Goal: Information Seeking & Learning: Check status

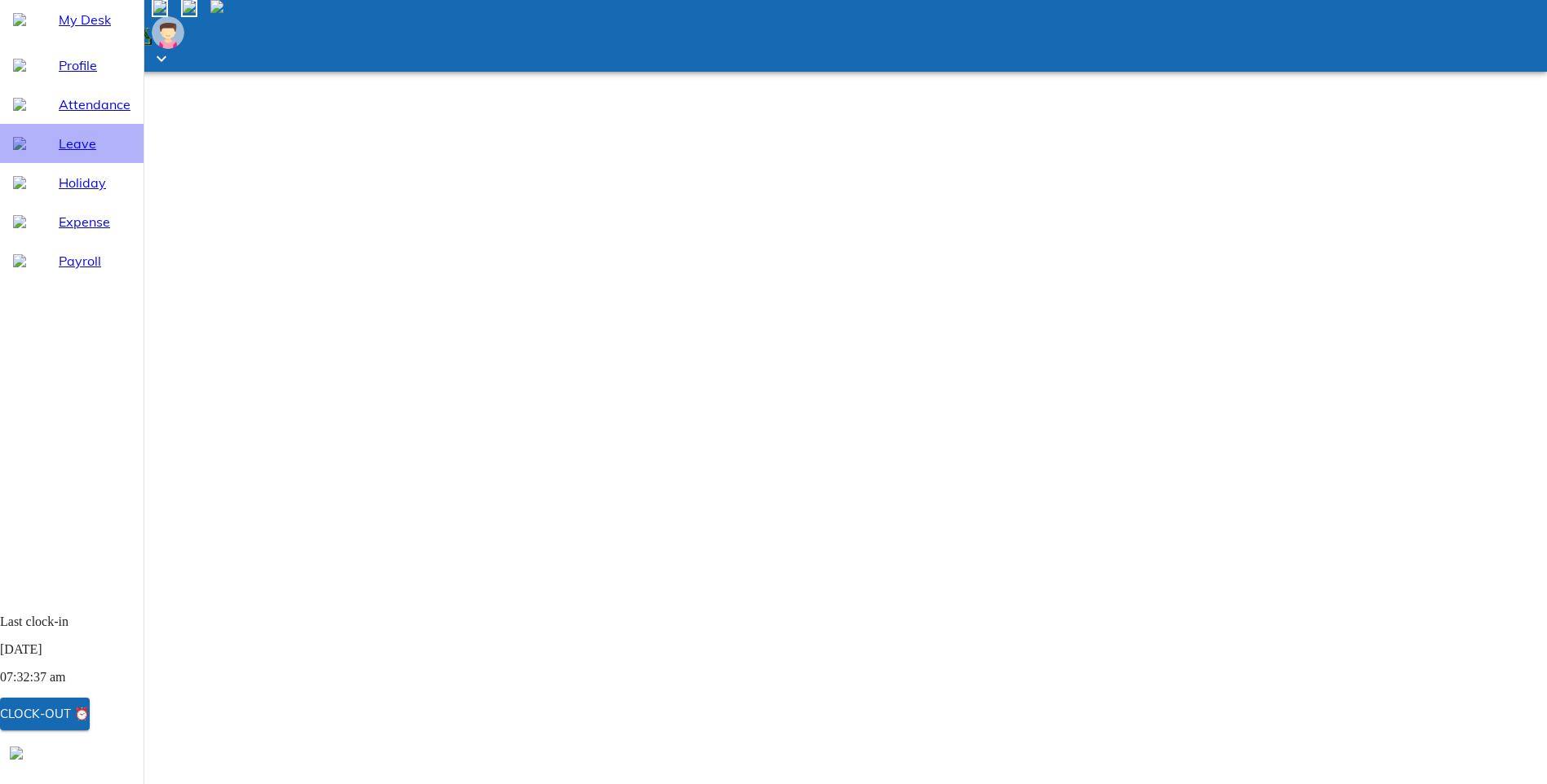
click at [61, 153] on span "Leave" at bounding box center [95, 143] width 72 height 20
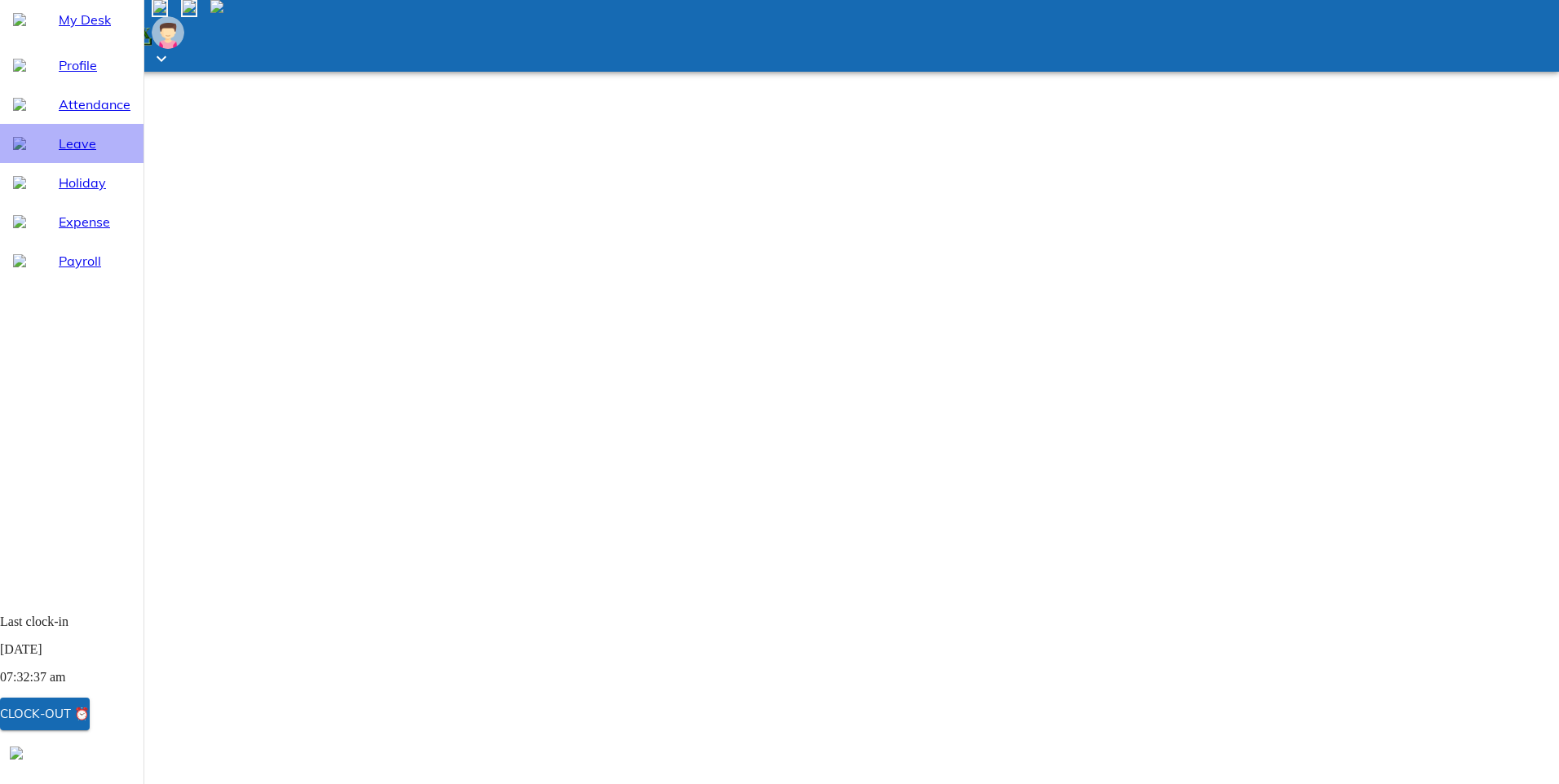
select select "8"
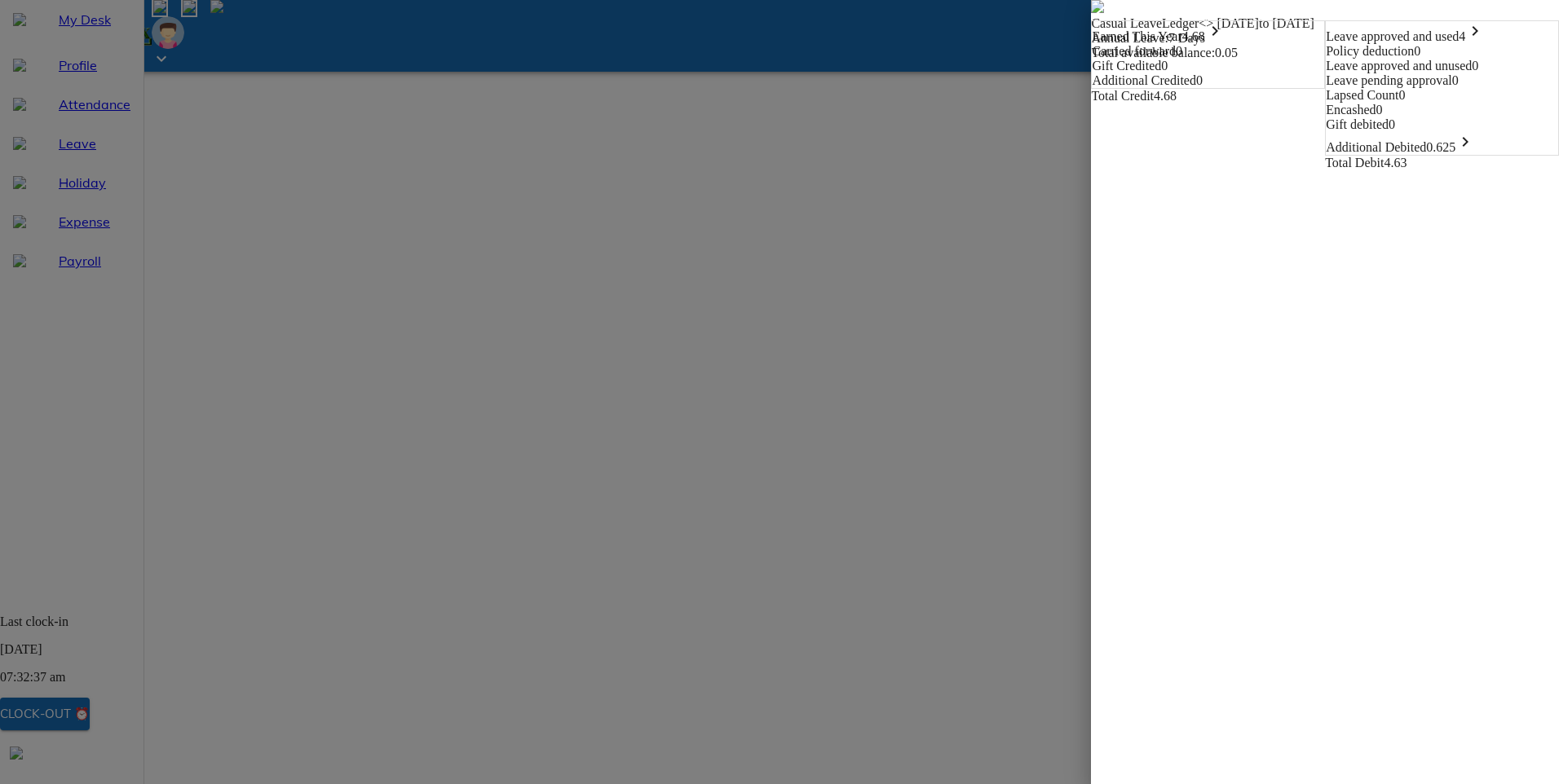
click at [1091, 13] on img at bounding box center [1097, 6] width 13 height 13
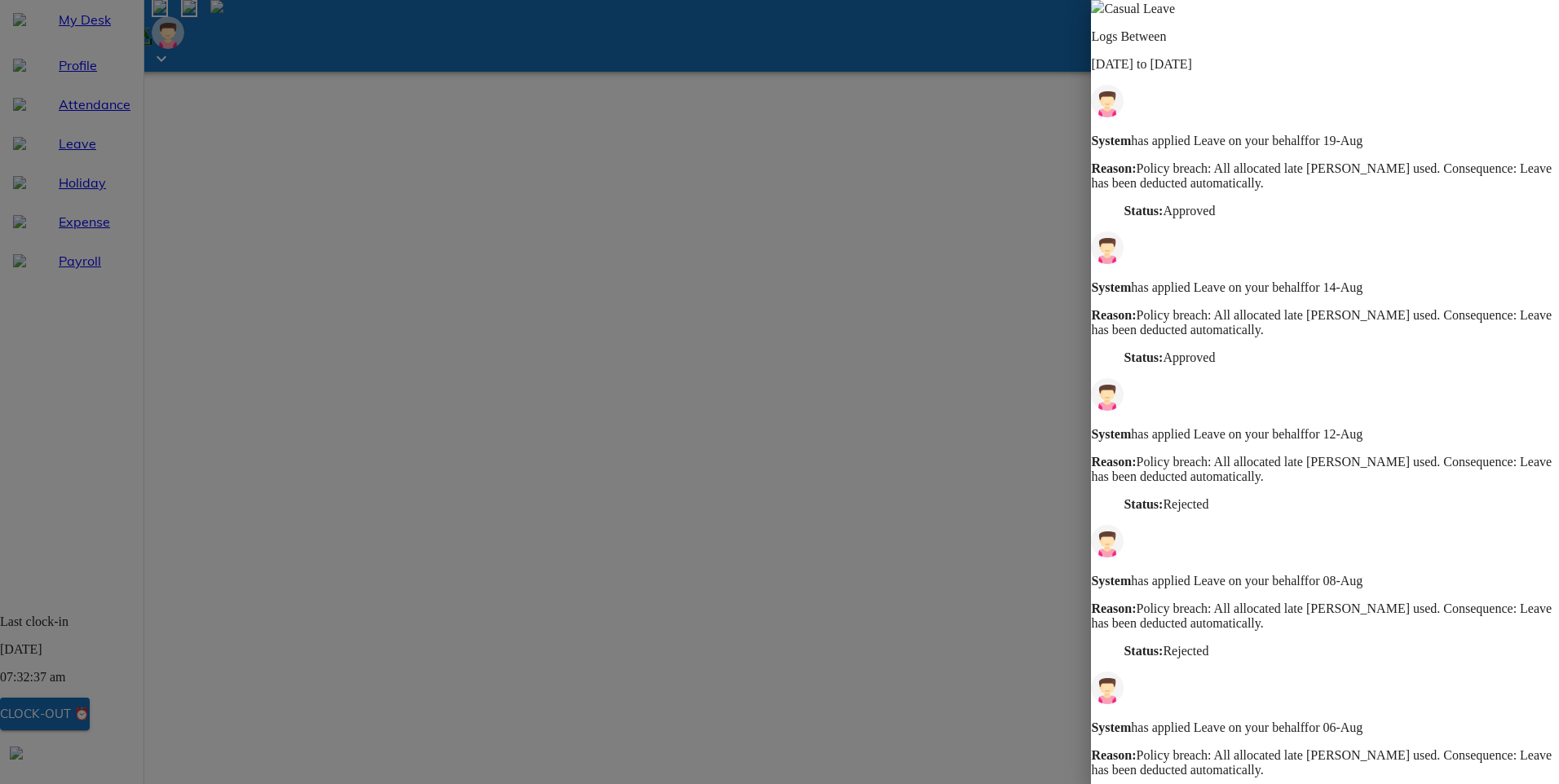
click at [1104, 13] on img at bounding box center [1097, 6] width 13 height 13
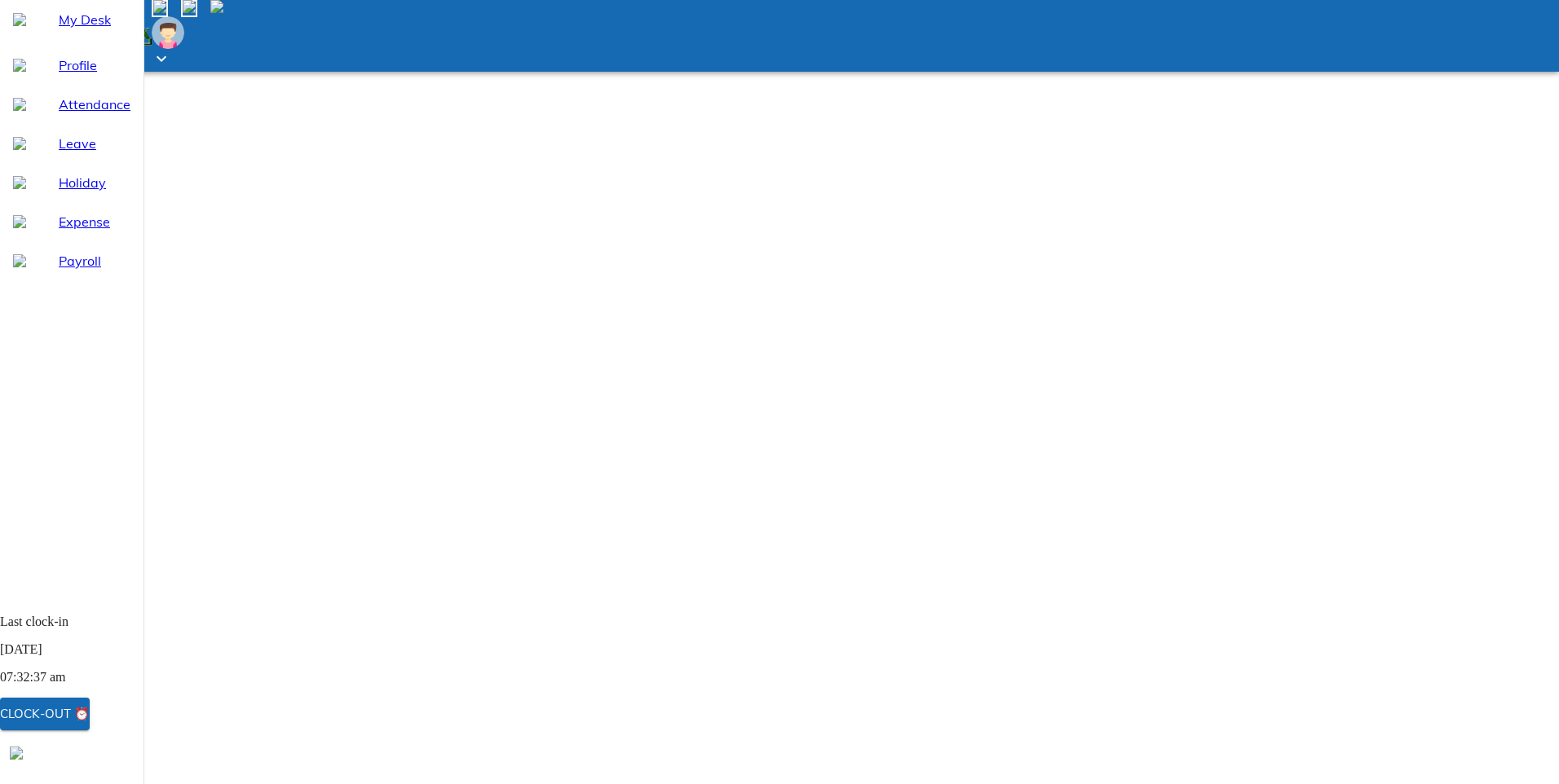
click at [223, 15] on span at bounding box center [223, 9] width 0 height 14
click at [1010, 99] on div at bounding box center [779, 392] width 1559 height 784
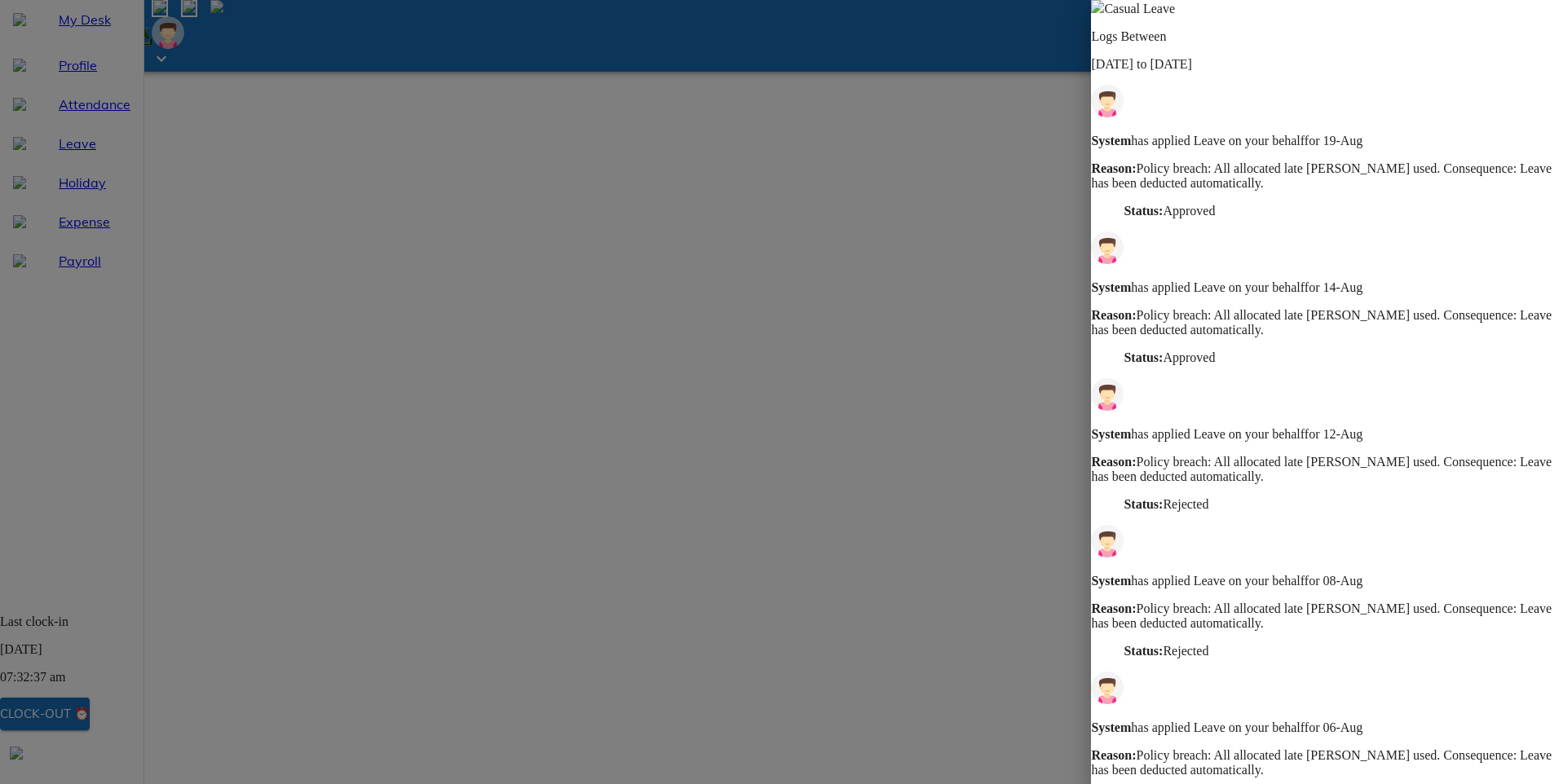
click at [1104, 15] on span at bounding box center [1097, 9] width 13 height 14
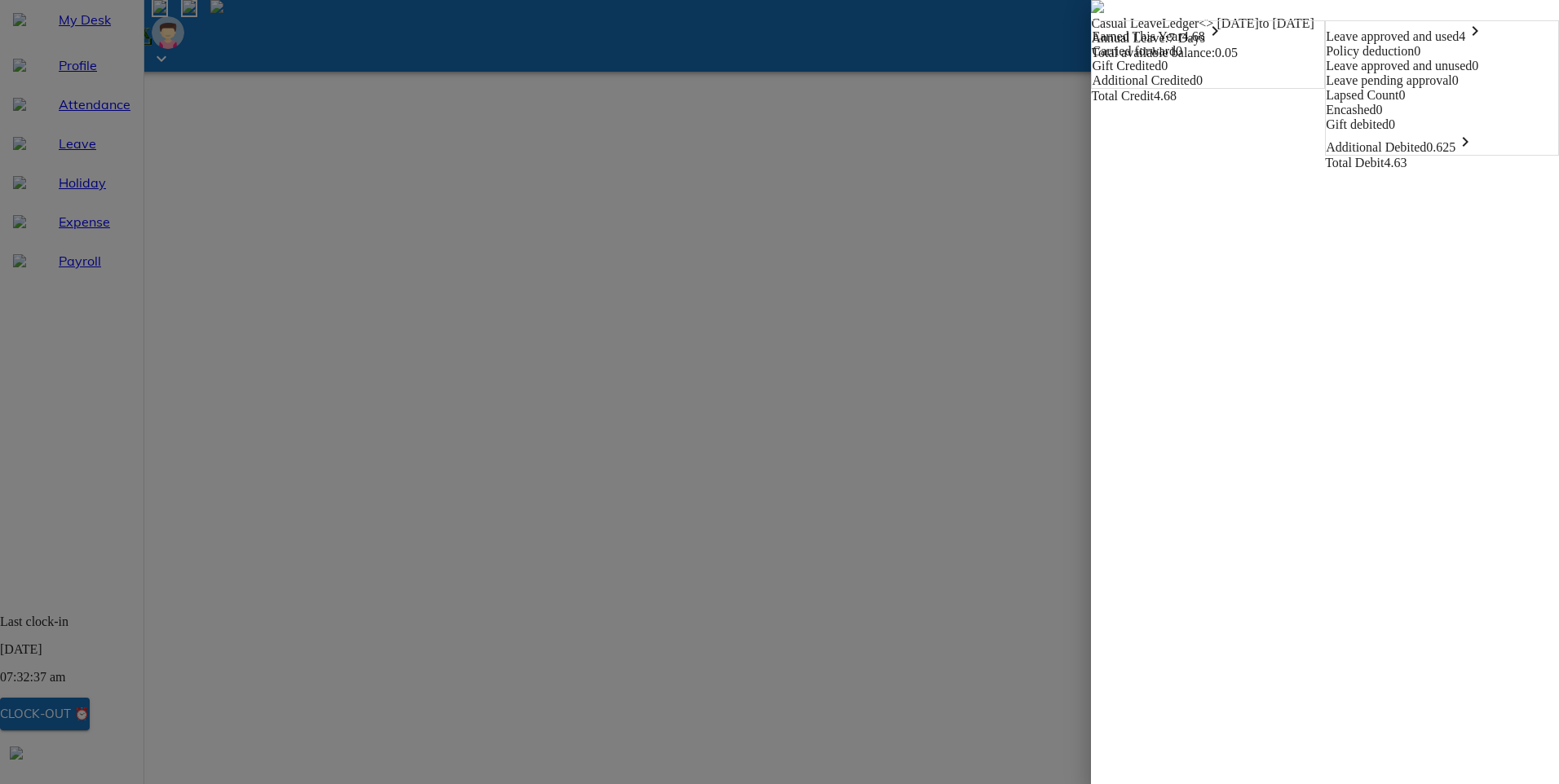
click at [1205, 41] on icon "keyboard_arrow_right" at bounding box center [1214, 31] width 20 height 20
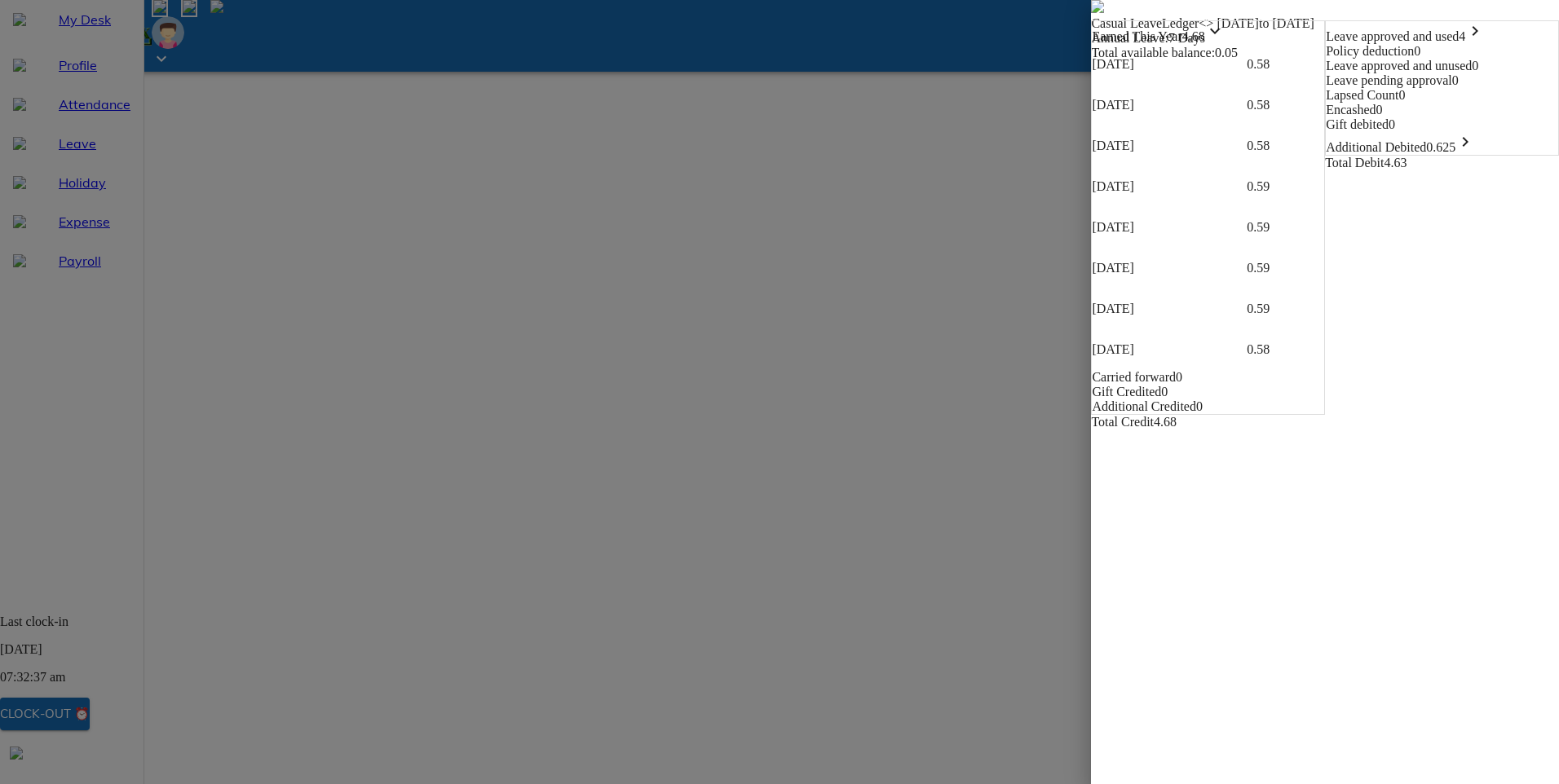
click at [1475, 152] on icon "keyboard_arrow_right" at bounding box center [1464, 141] width 20 height 20
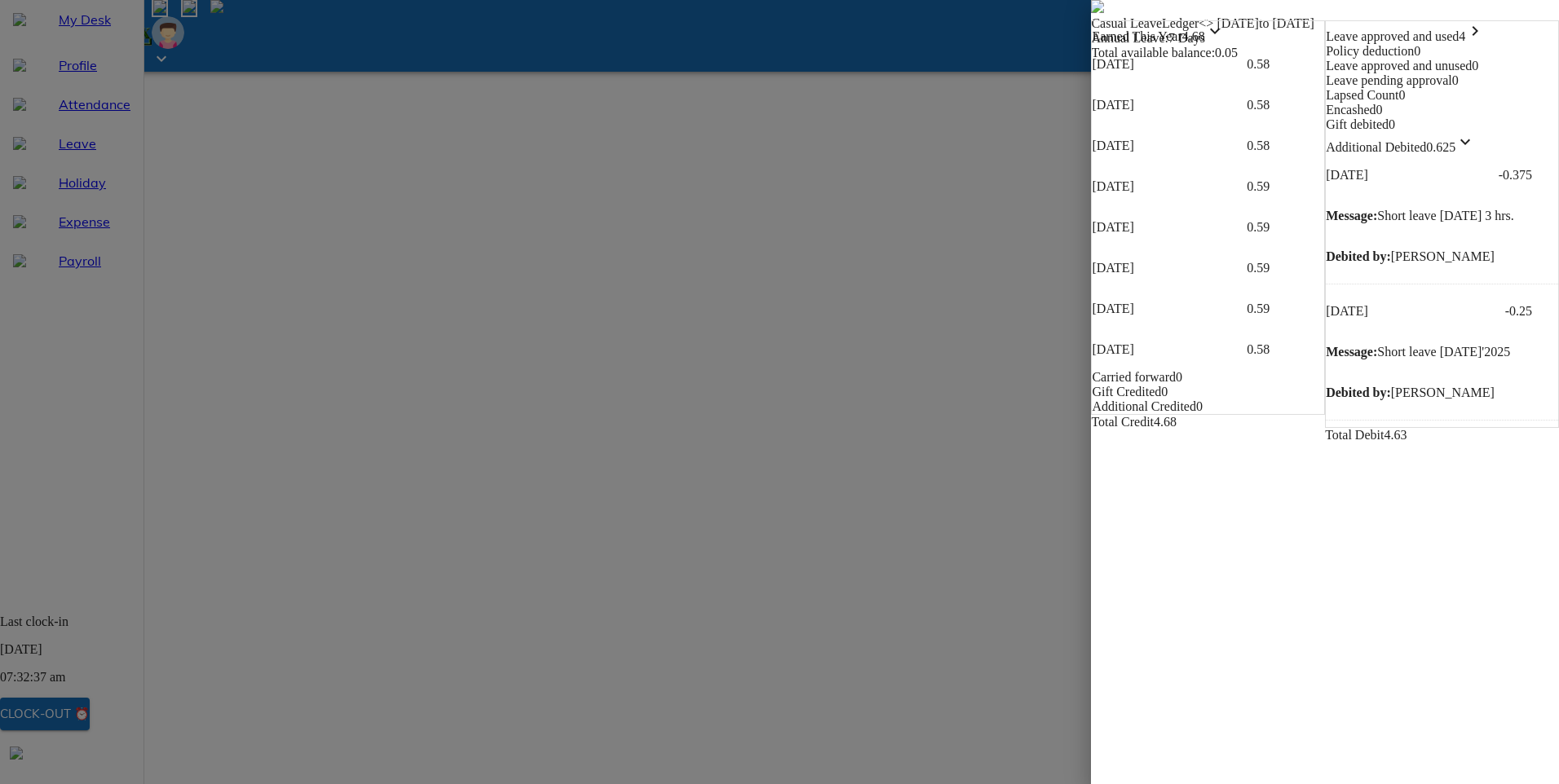
click at [1485, 41] on icon "keyboard_arrow_right" at bounding box center [1475, 31] width 20 height 20
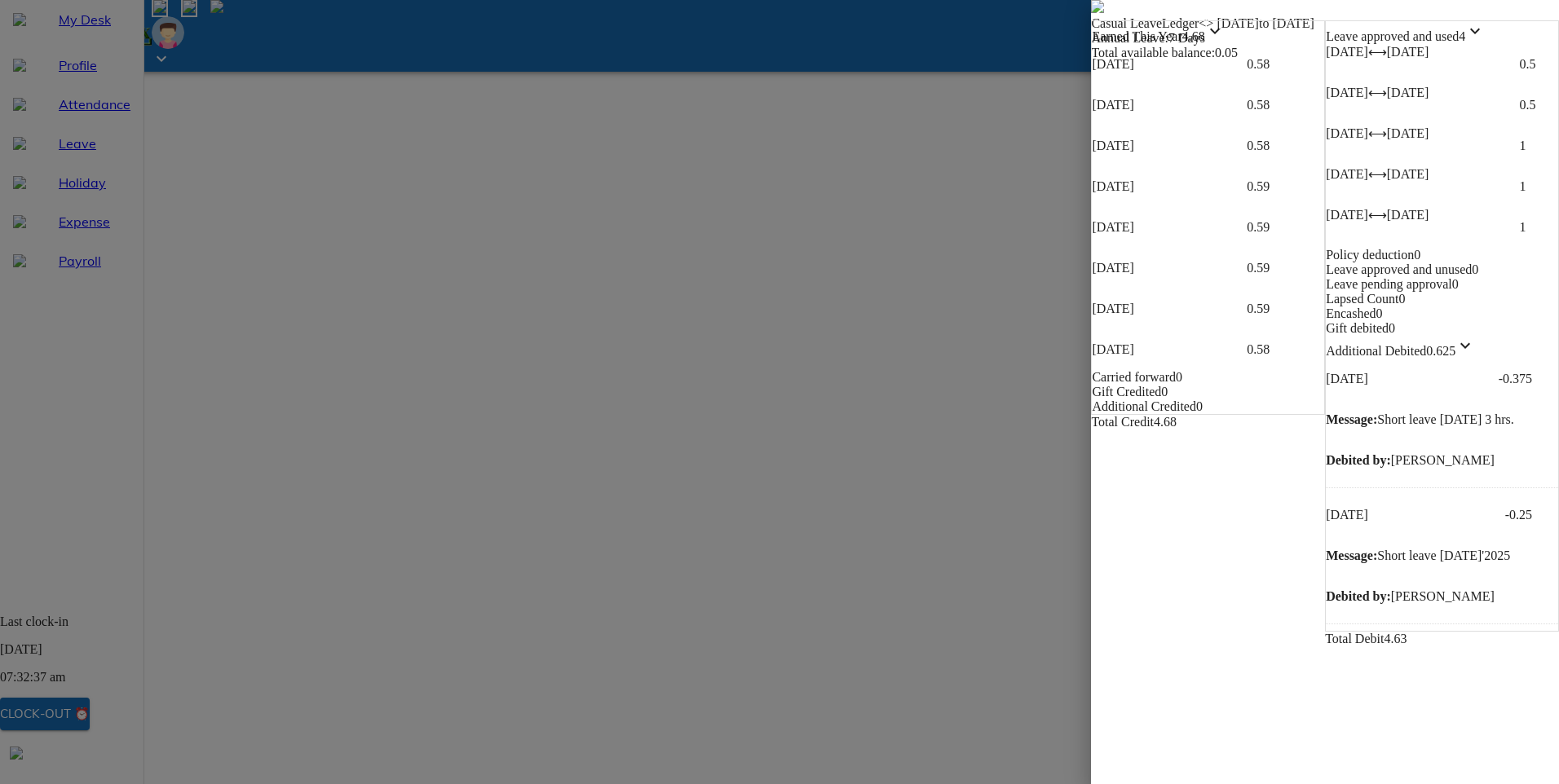
click at [1485, 41] on icon "keyboard_arrow_down" at bounding box center [1475, 31] width 20 height 20
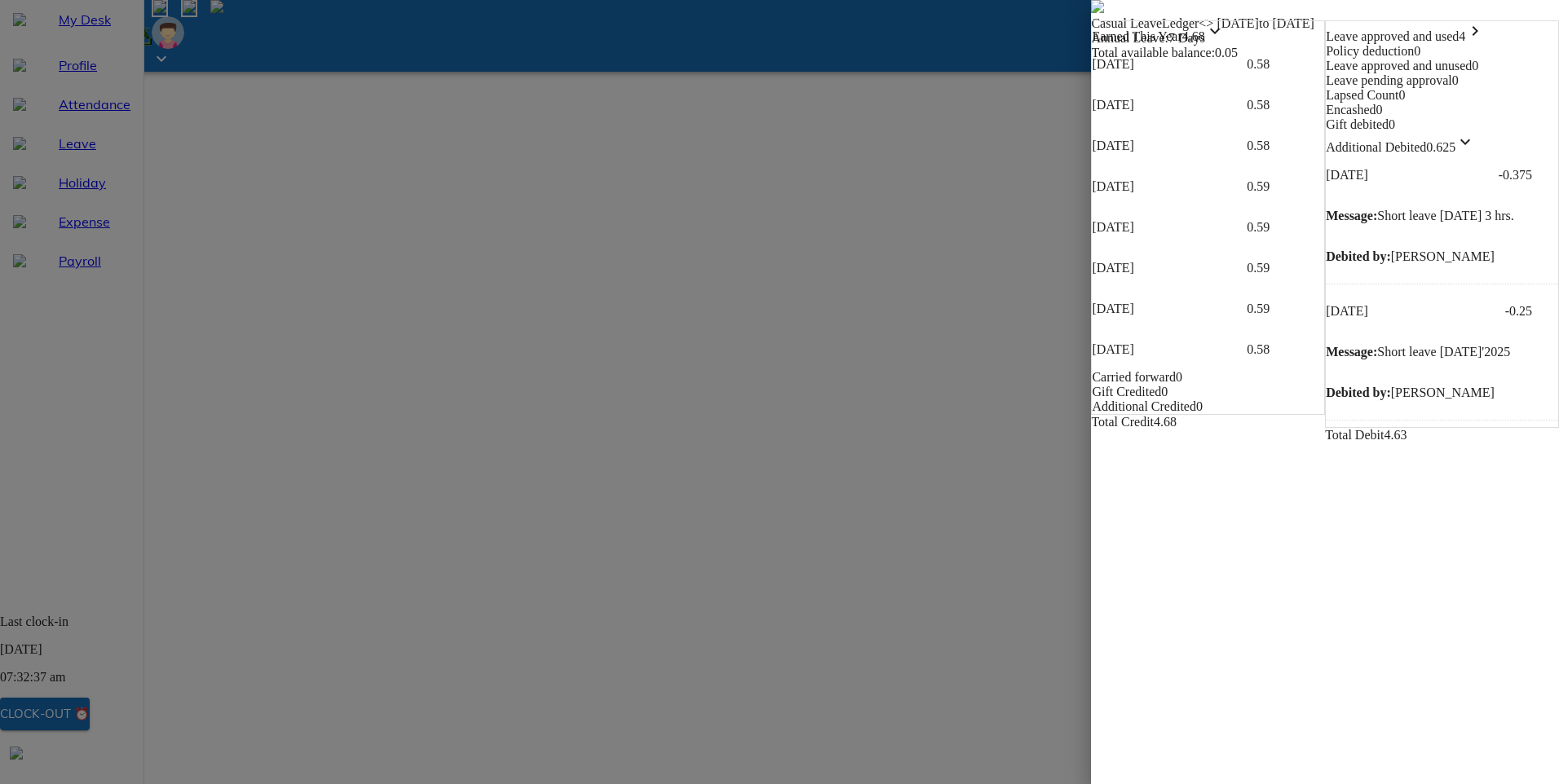
click at [1091, 13] on img at bounding box center [1097, 6] width 13 height 13
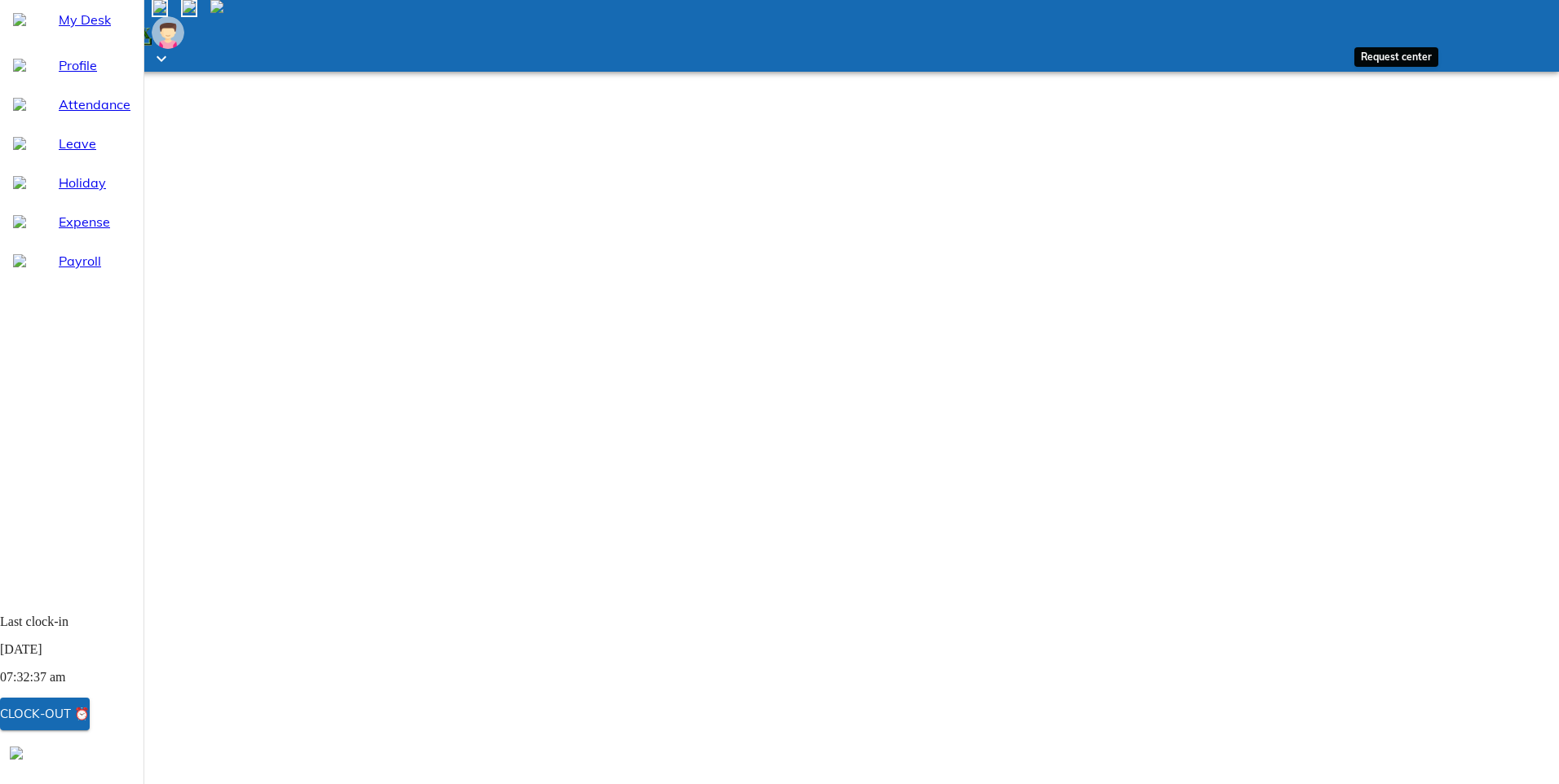
click at [196, 13] on img at bounding box center [189, 6] width 13 height 13
click at [1467, 70] on div "Pending" at bounding box center [1513, 56] width 92 height 28
click at [1467, 98] on div "Approved" at bounding box center [1513, 83] width 92 height 28
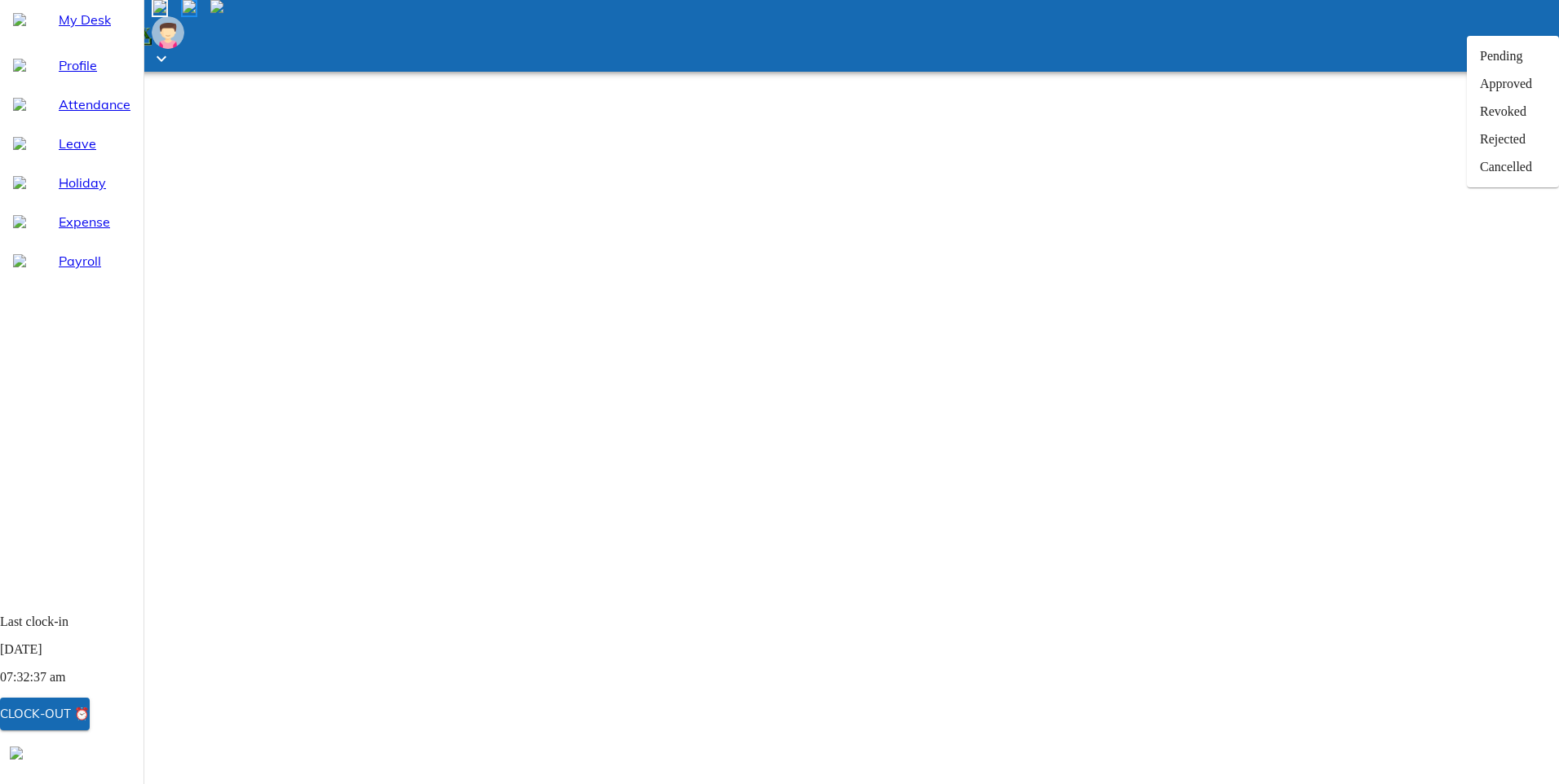
click at [1467, 98] on div "Approved" at bounding box center [1513, 83] width 92 height 28
click at [62, 153] on span "Leave" at bounding box center [95, 143] width 72 height 20
select select "8"
click at [223, 13] on img at bounding box center [216, 6] width 13 height 13
click at [1207, 16] on div at bounding box center [779, 36] width 1559 height 72
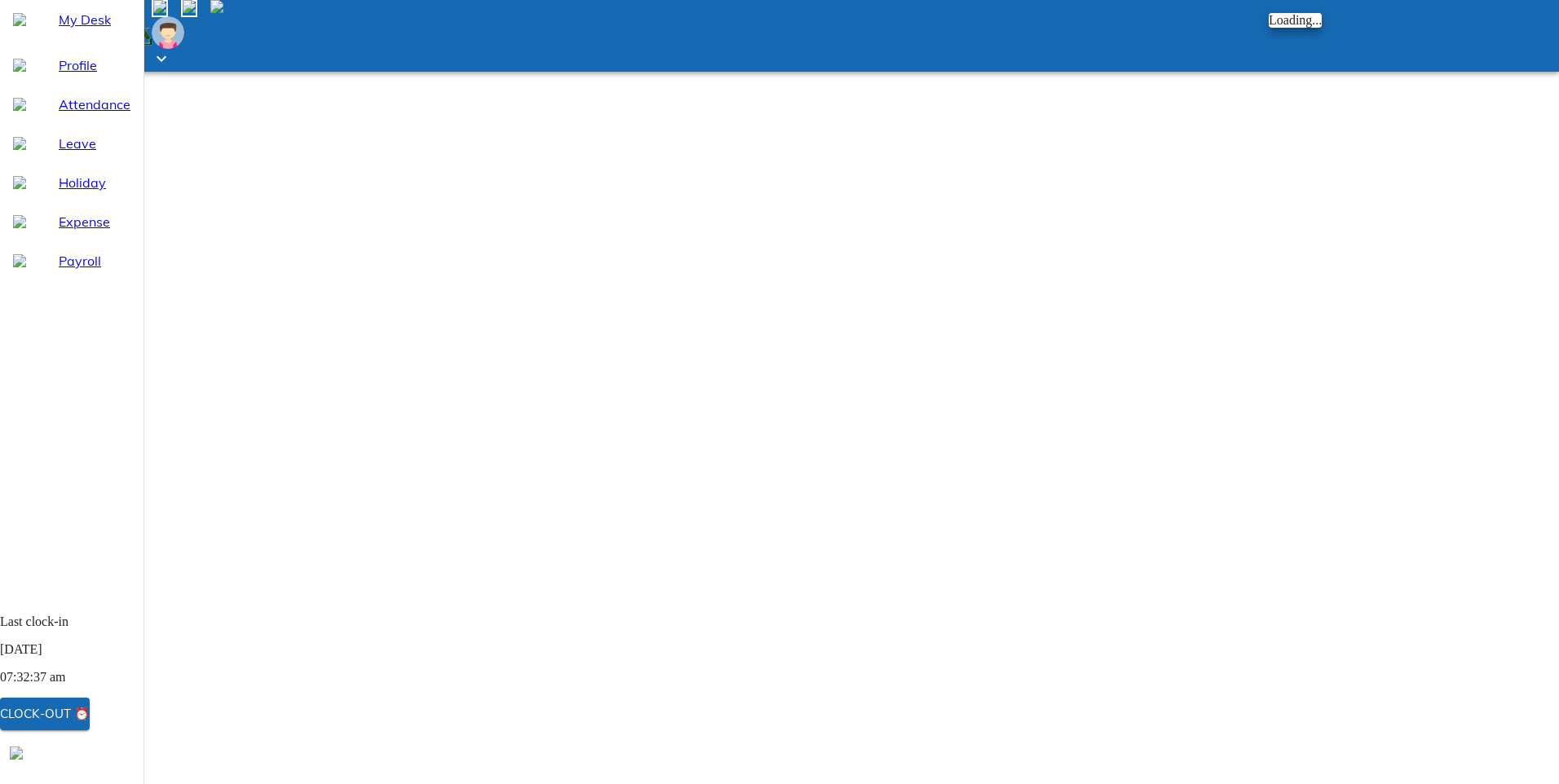
click at [1358, 26] on div at bounding box center [779, 392] width 1559 height 784
click at [166, 13] on img at bounding box center [159, 6] width 13 height 13
click at [59, 153] on span "Leave" at bounding box center [95, 143] width 72 height 20
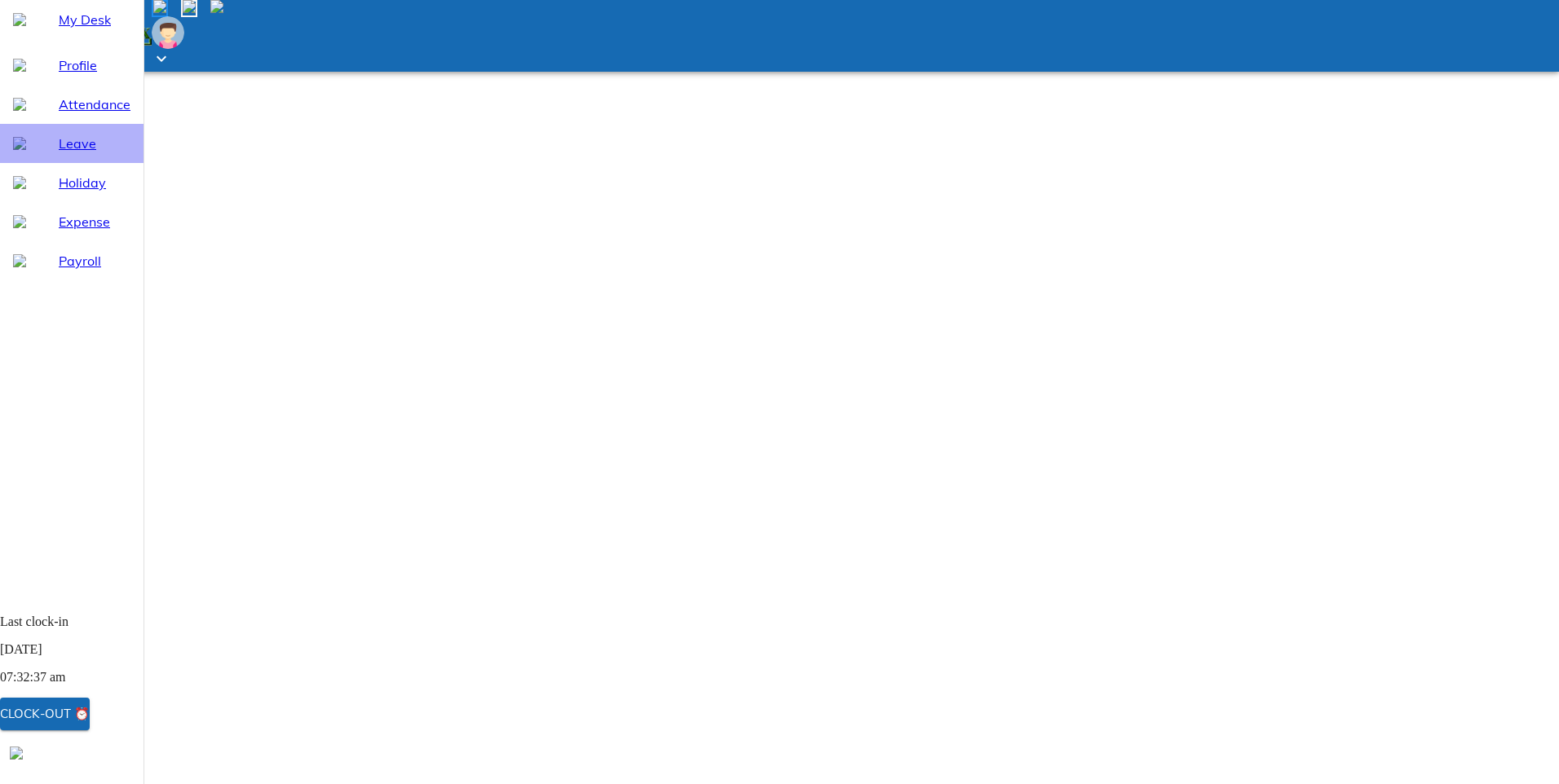
select select "8"
click at [166, 56] on icon at bounding box center [161, 59] width 9 height 6
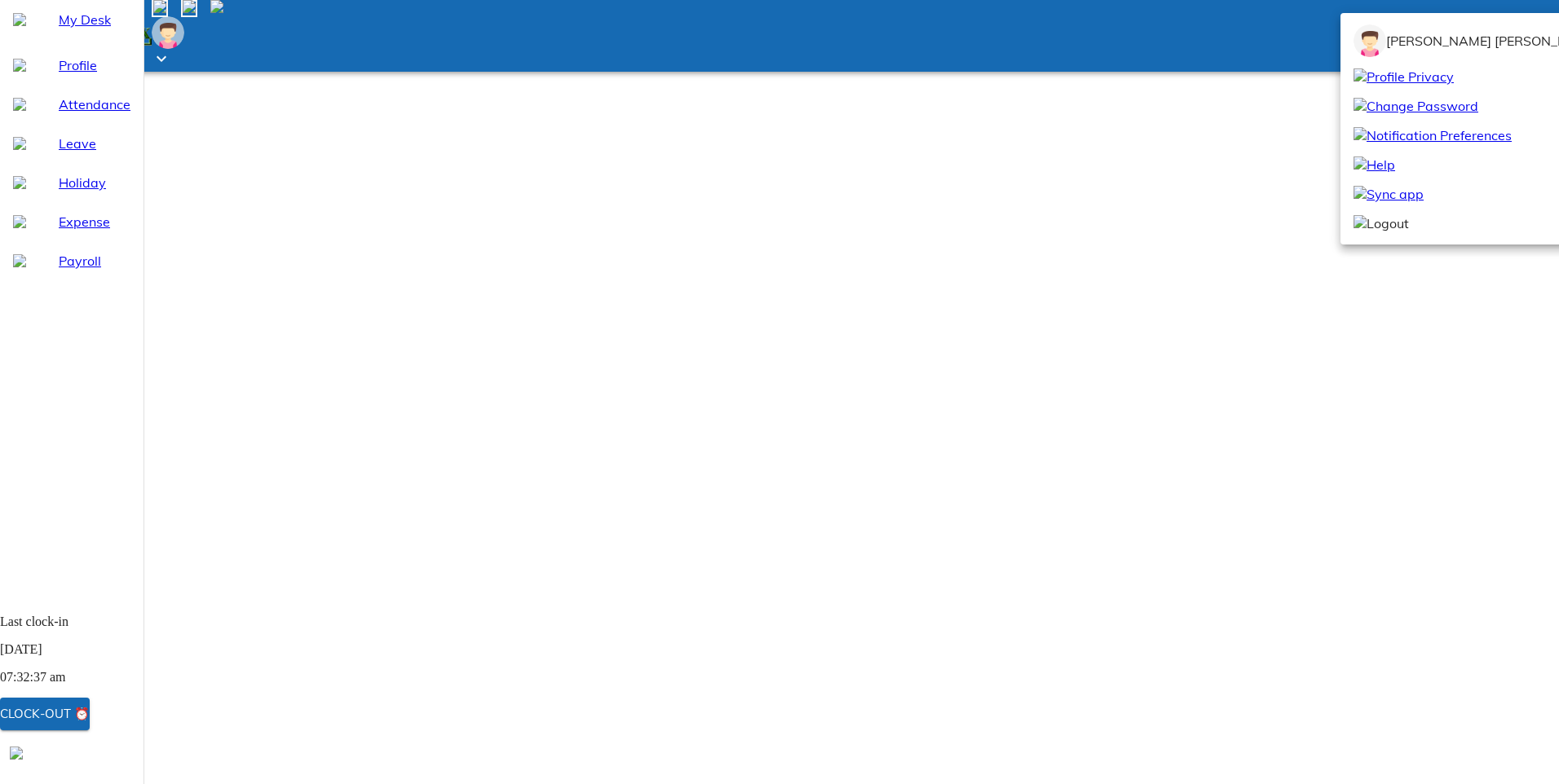
click at [1270, 157] on div at bounding box center [779, 392] width 1559 height 784
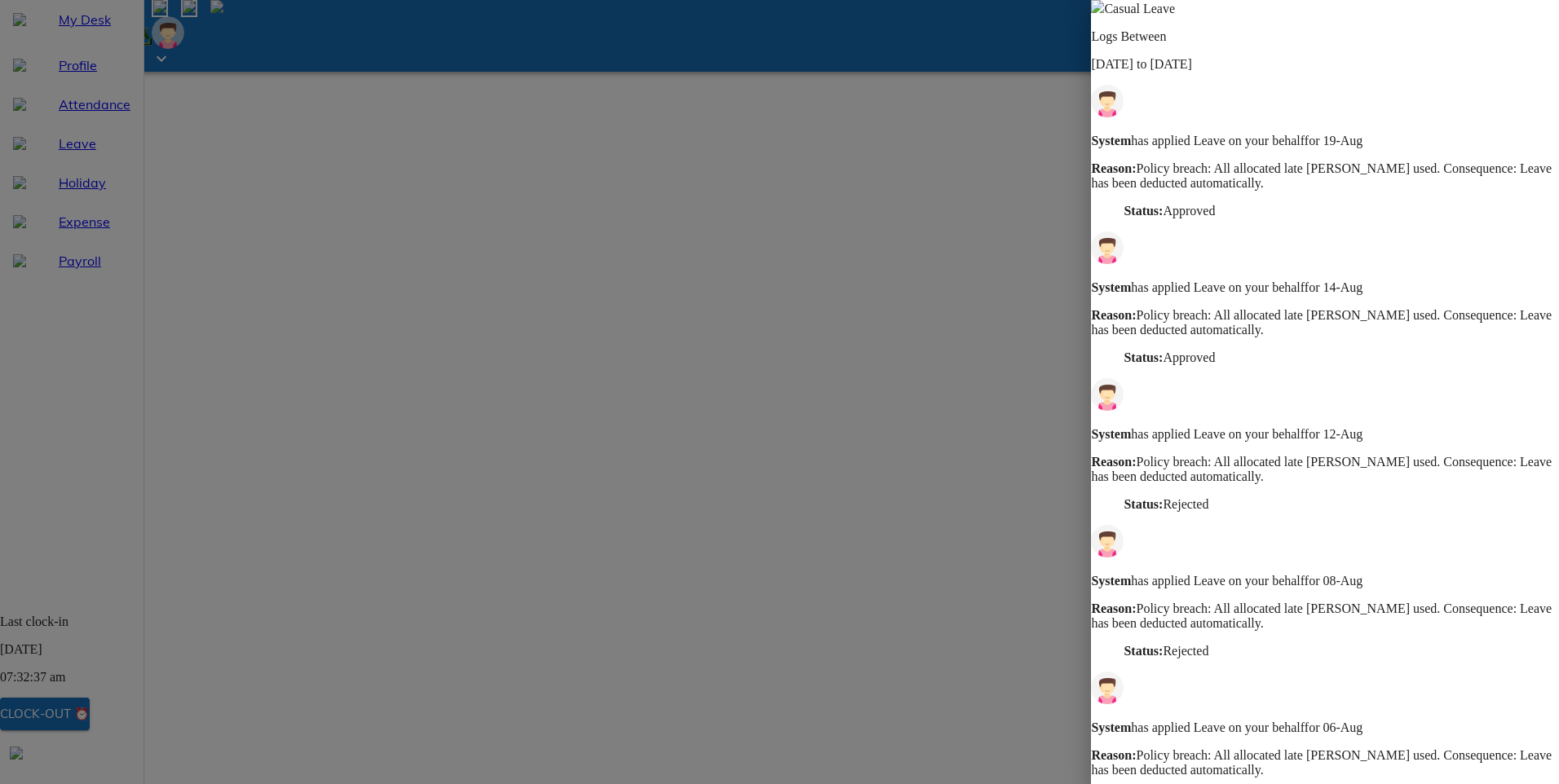
click at [1104, 13] on img at bounding box center [1097, 6] width 13 height 13
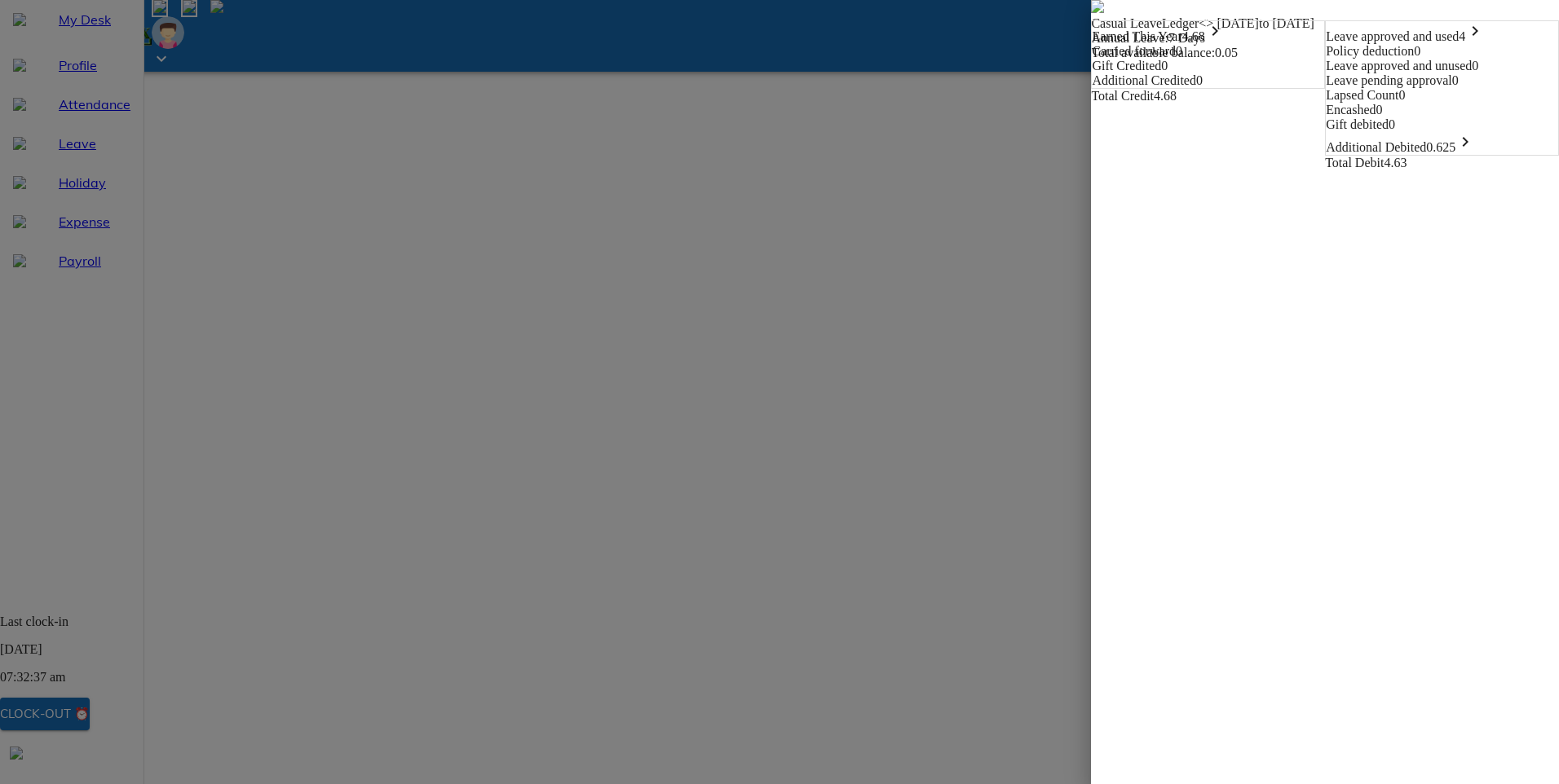
click at [1485, 41] on icon "keyboard_arrow_right" at bounding box center [1475, 31] width 20 height 20
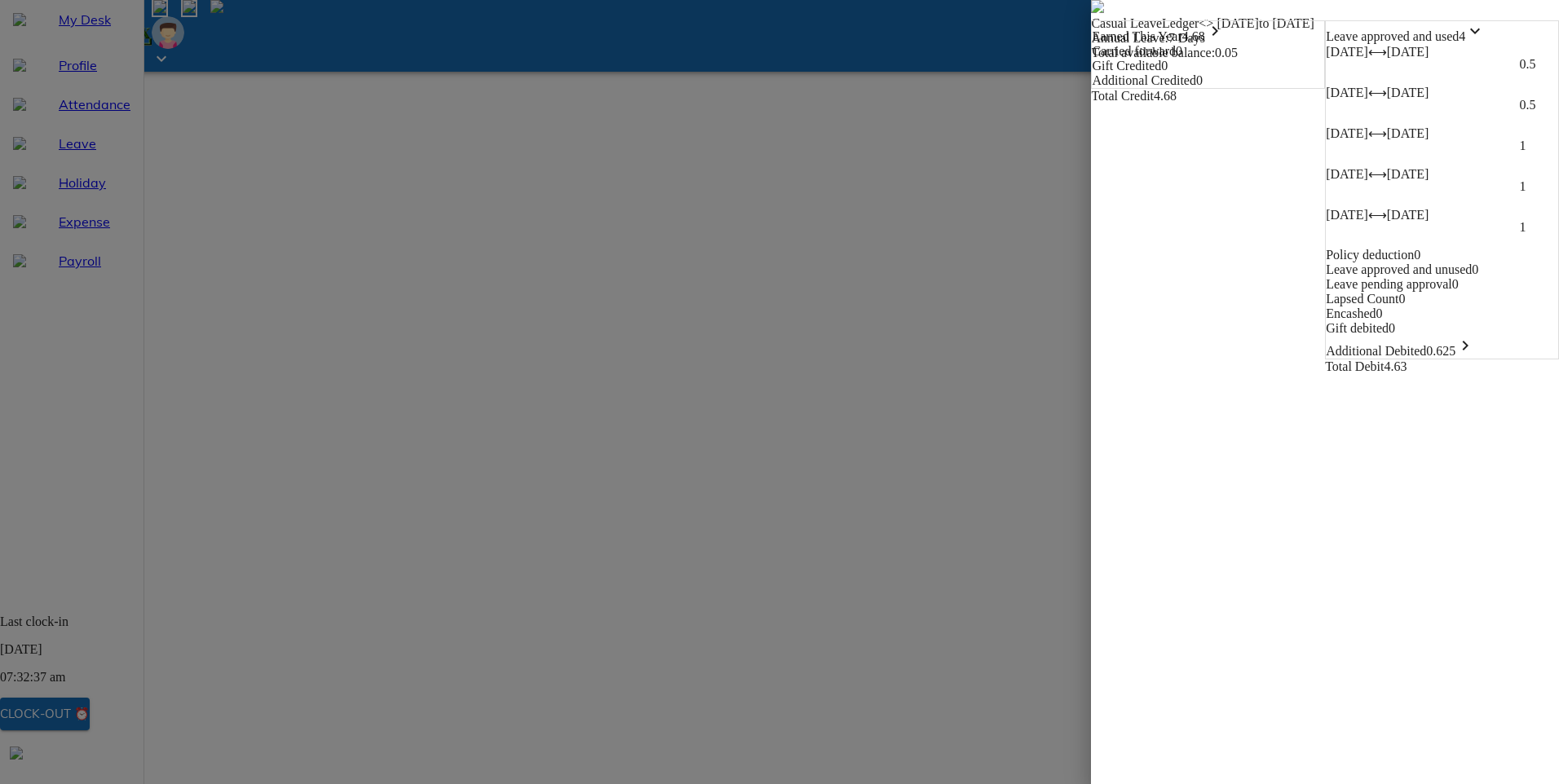
click at [1485, 41] on icon "keyboard_arrow_down" at bounding box center [1475, 31] width 20 height 20
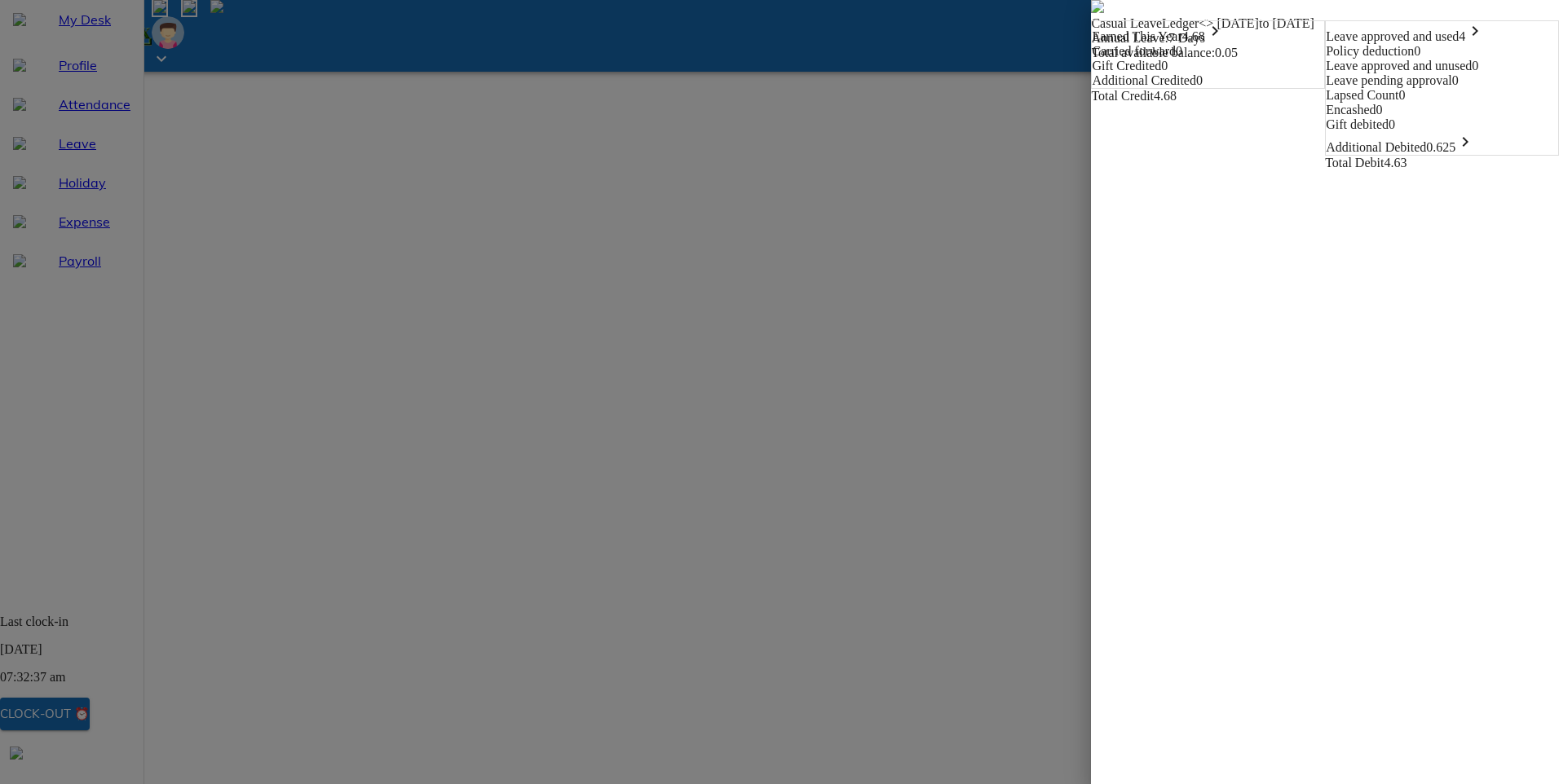
click at [1475, 152] on icon "keyboard_arrow_right" at bounding box center [1464, 141] width 20 height 20
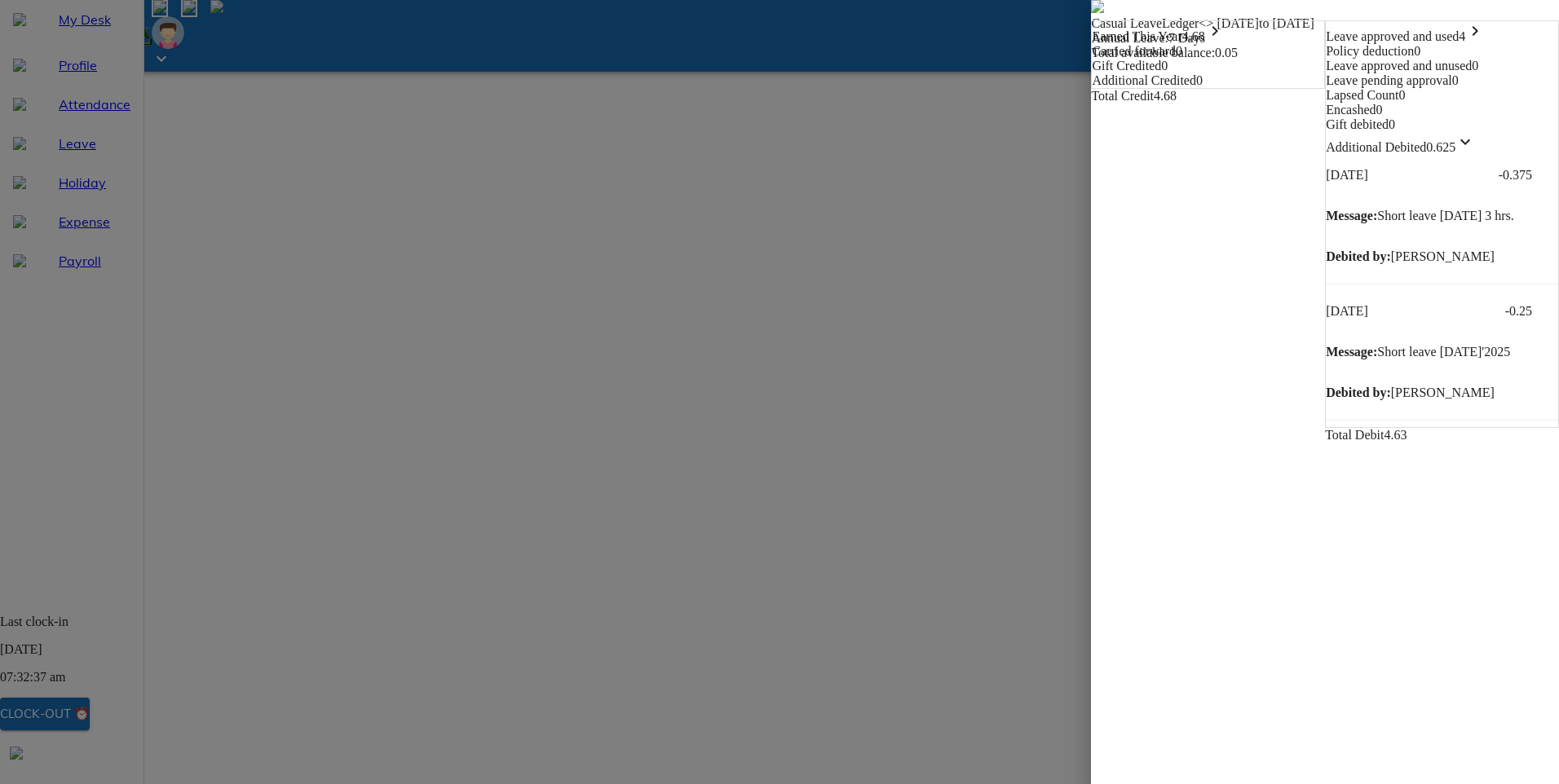
click at [1475, 152] on icon "keyboard_arrow_down" at bounding box center [1464, 141] width 20 height 20
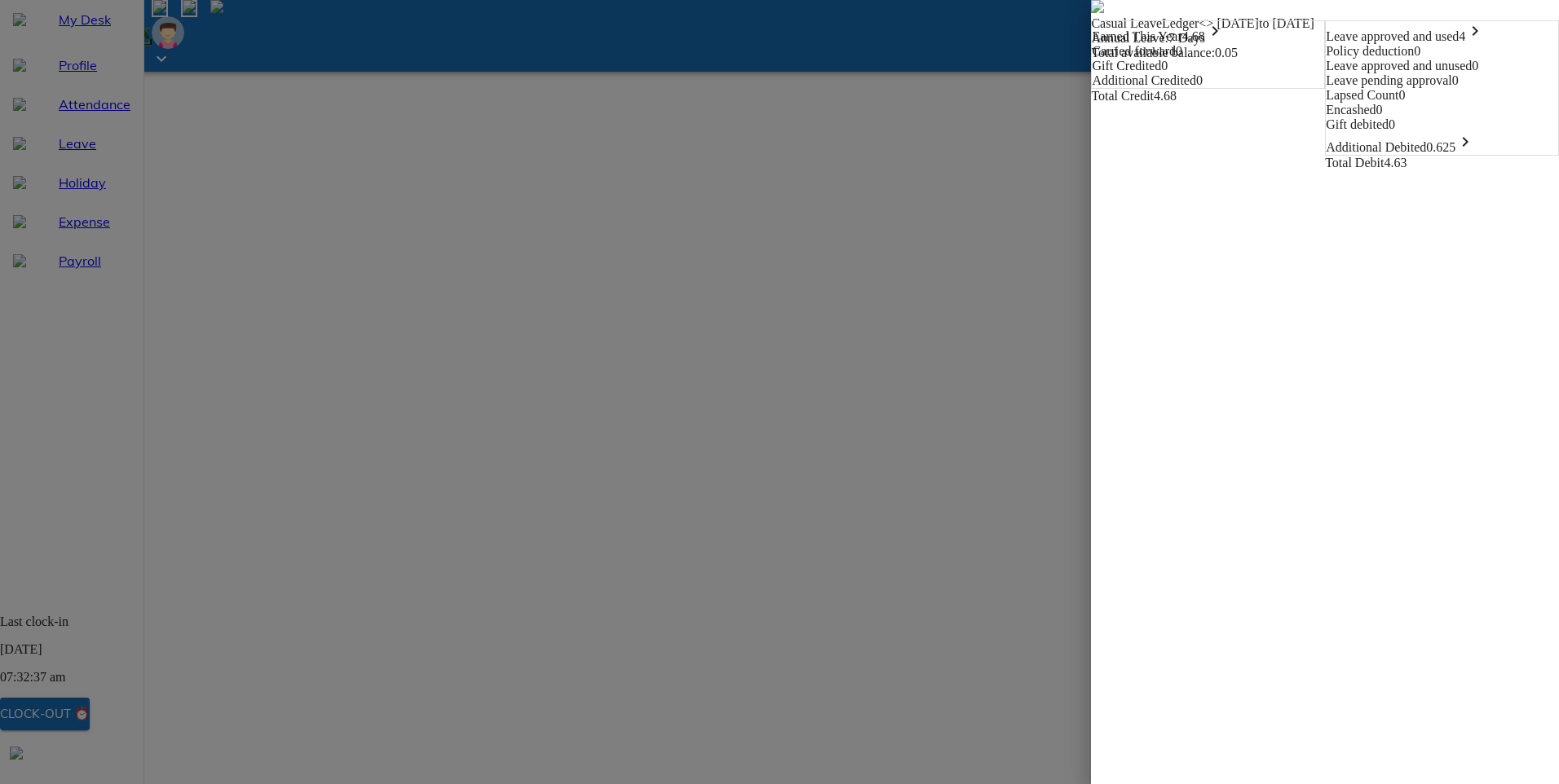
click at [1485, 41] on icon "keyboard_arrow_right" at bounding box center [1475, 31] width 20 height 20
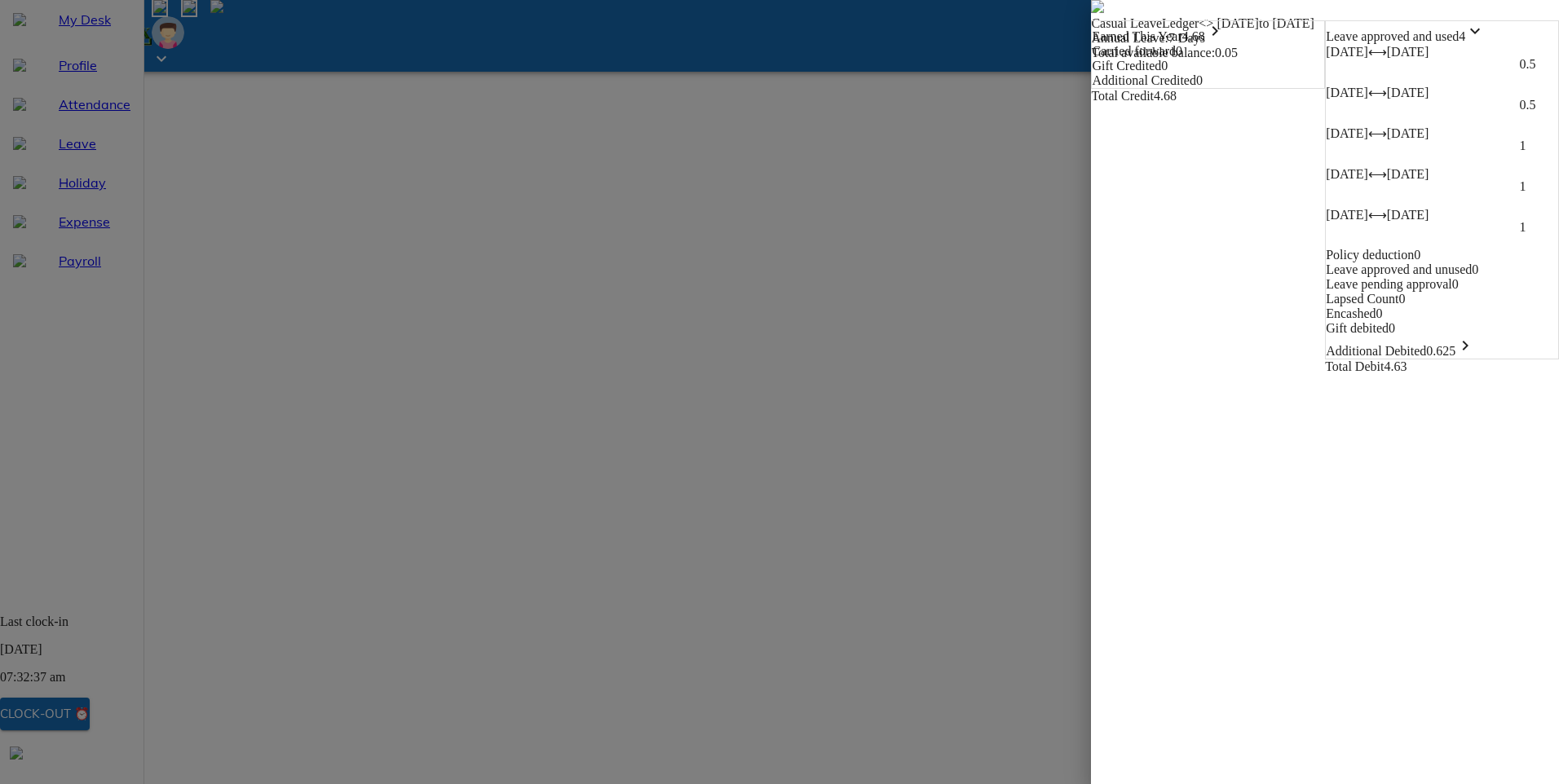
click at [1485, 41] on icon "keyboard_arrow_down" at bounding box center [1475, 31] width 20 height 20
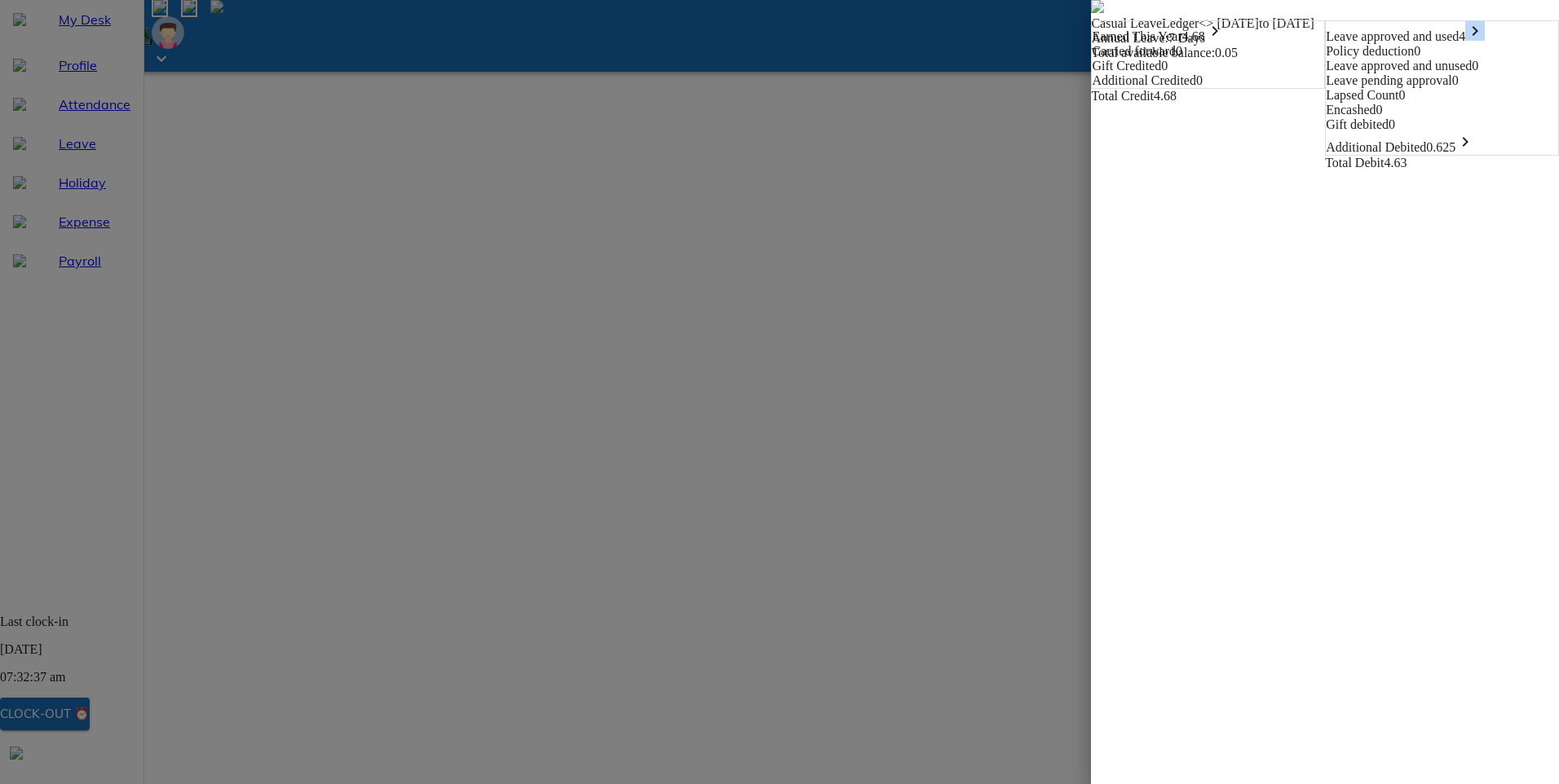
click at [1485, 41] on icon "keyboard_arrow_right" at bounding box center [1475, 31] width 20 height 20
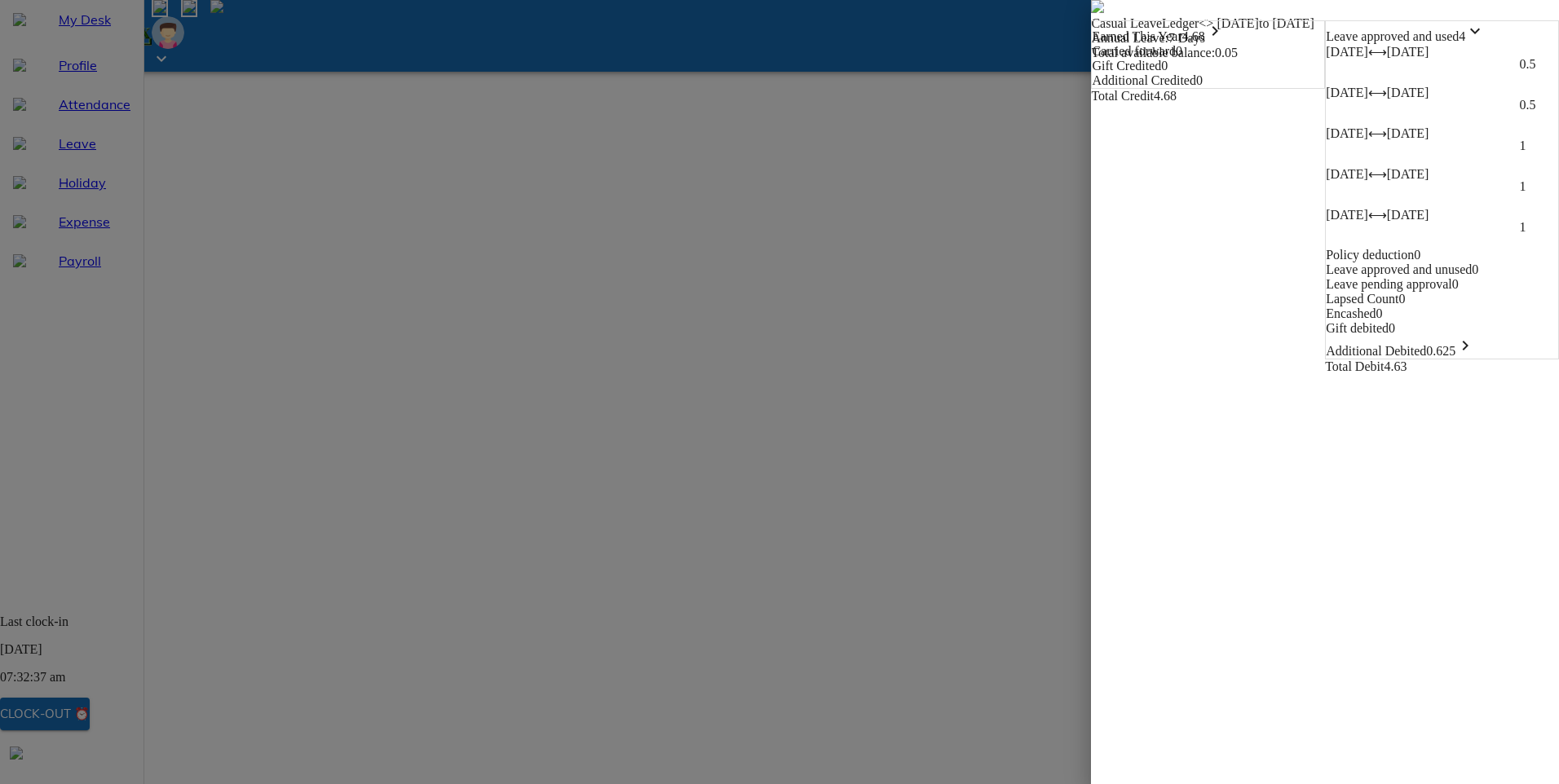
click at [1485, 41] on icon "keyboard_arrow_down" at bounding box center [1475, 31] width 20 height 20
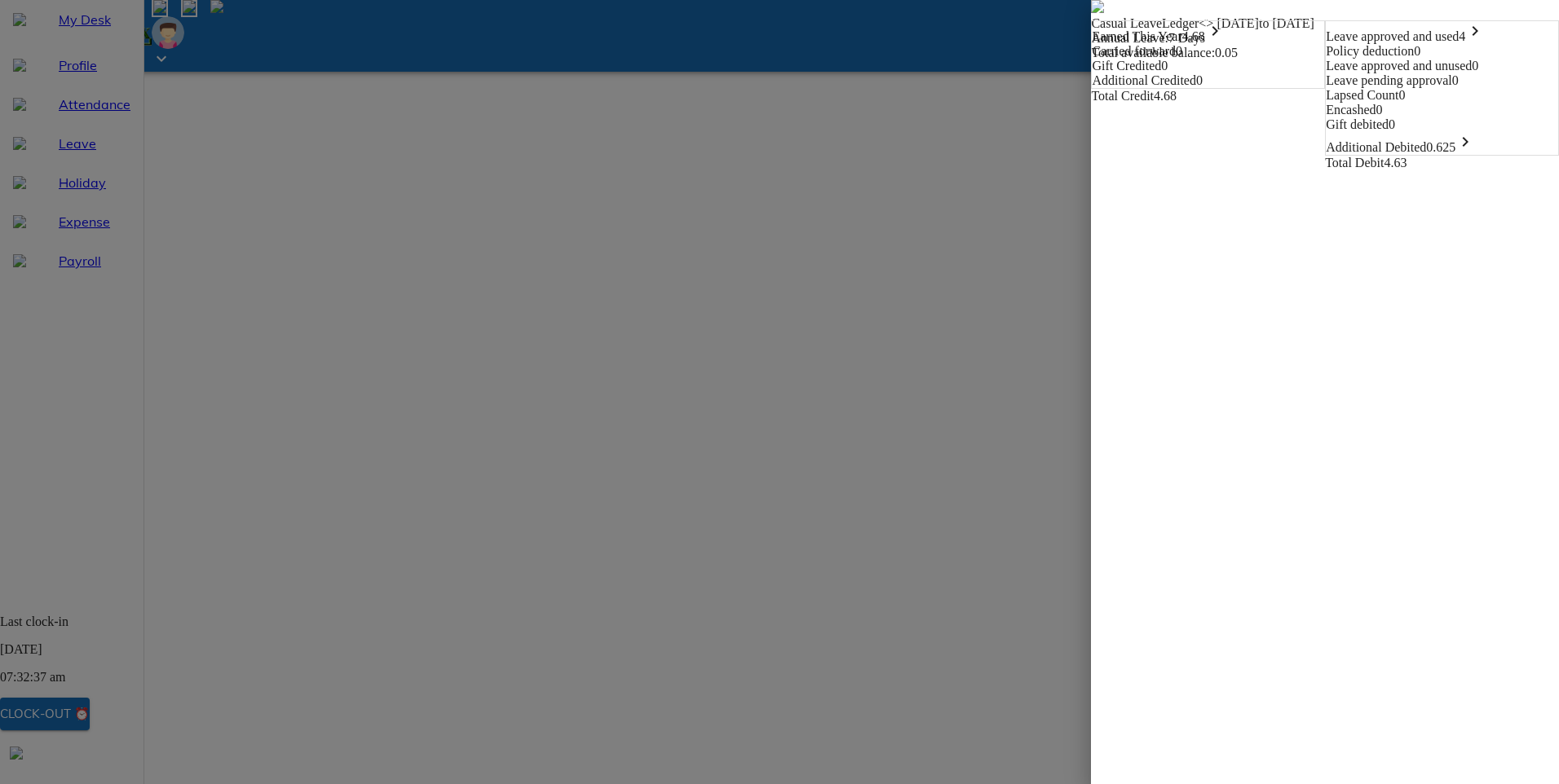
click at [1091, 13] on img at bounding box center [1097, 6] width 13 height 13
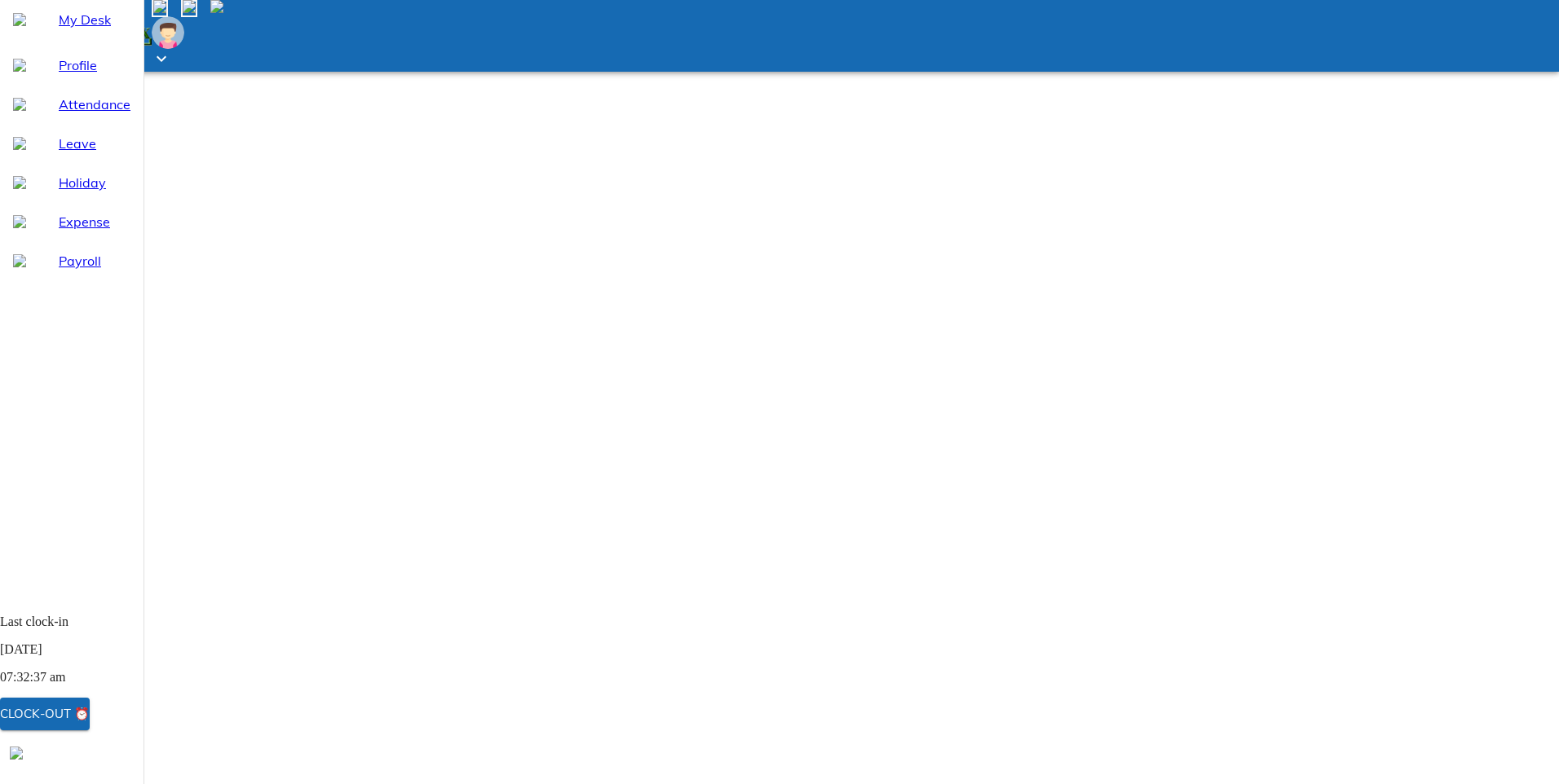
click at [196, 13] on img at bounding box center [189, 6] width 13 height 13
click at [1467, 98] on div "Approved" at bounding box center [1513, 83] width 92 height 28
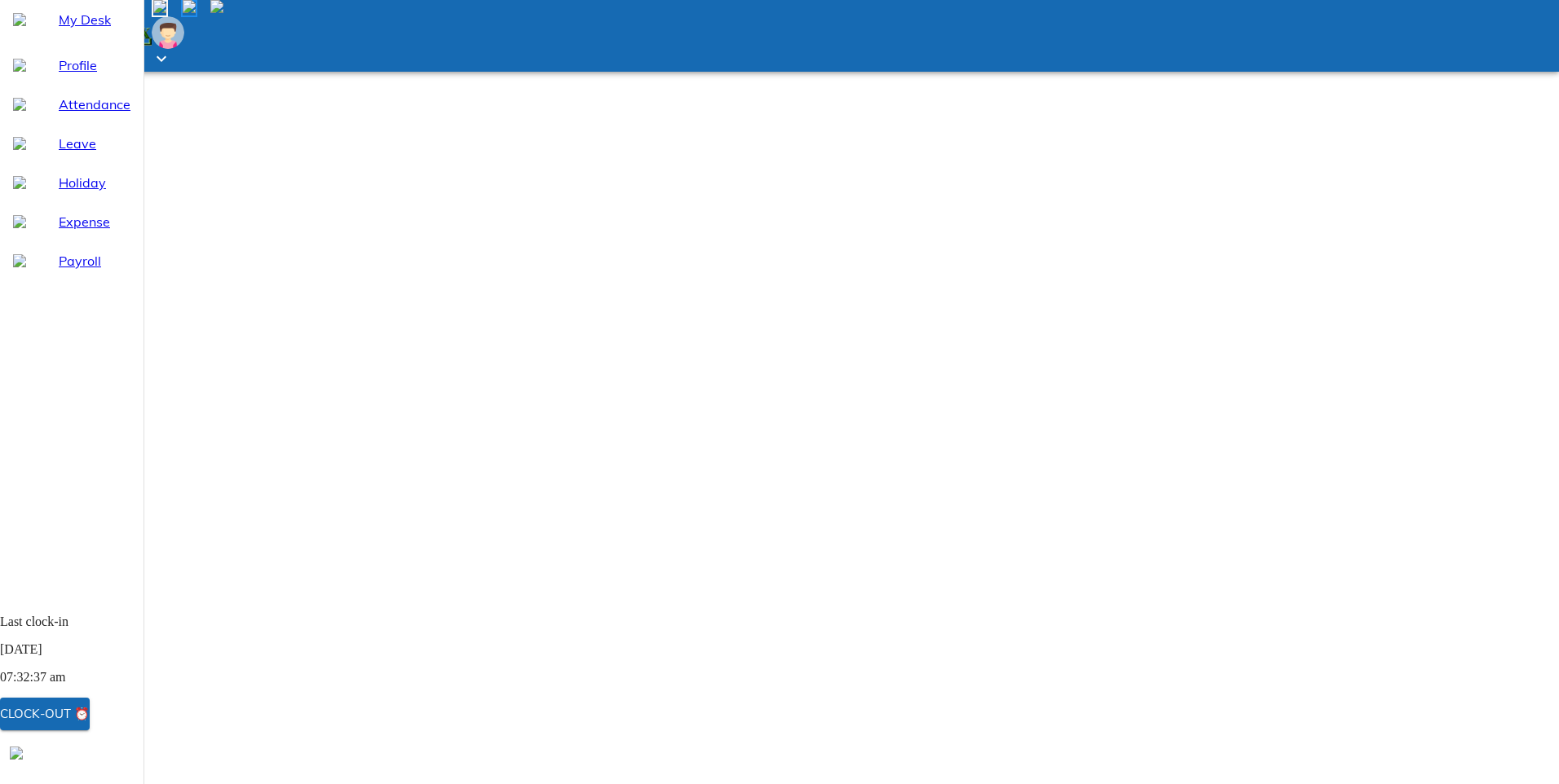
click at [66, 153] on span "Leave" at bounding box center [95, 143] width 72 height 20
select select "8"
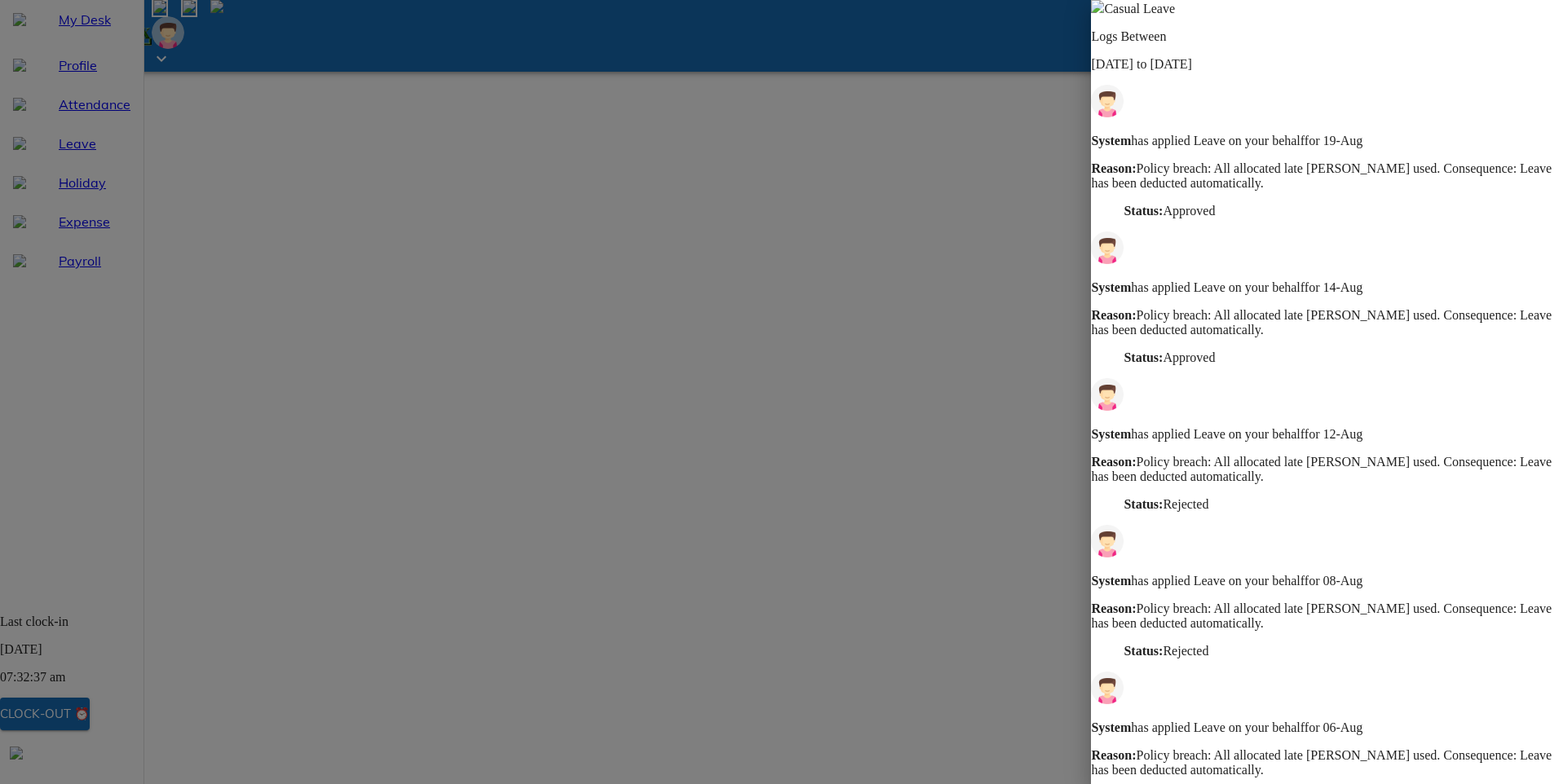
click at [949, 679] on div at bounding box center [779, 392] width 1559 height 784
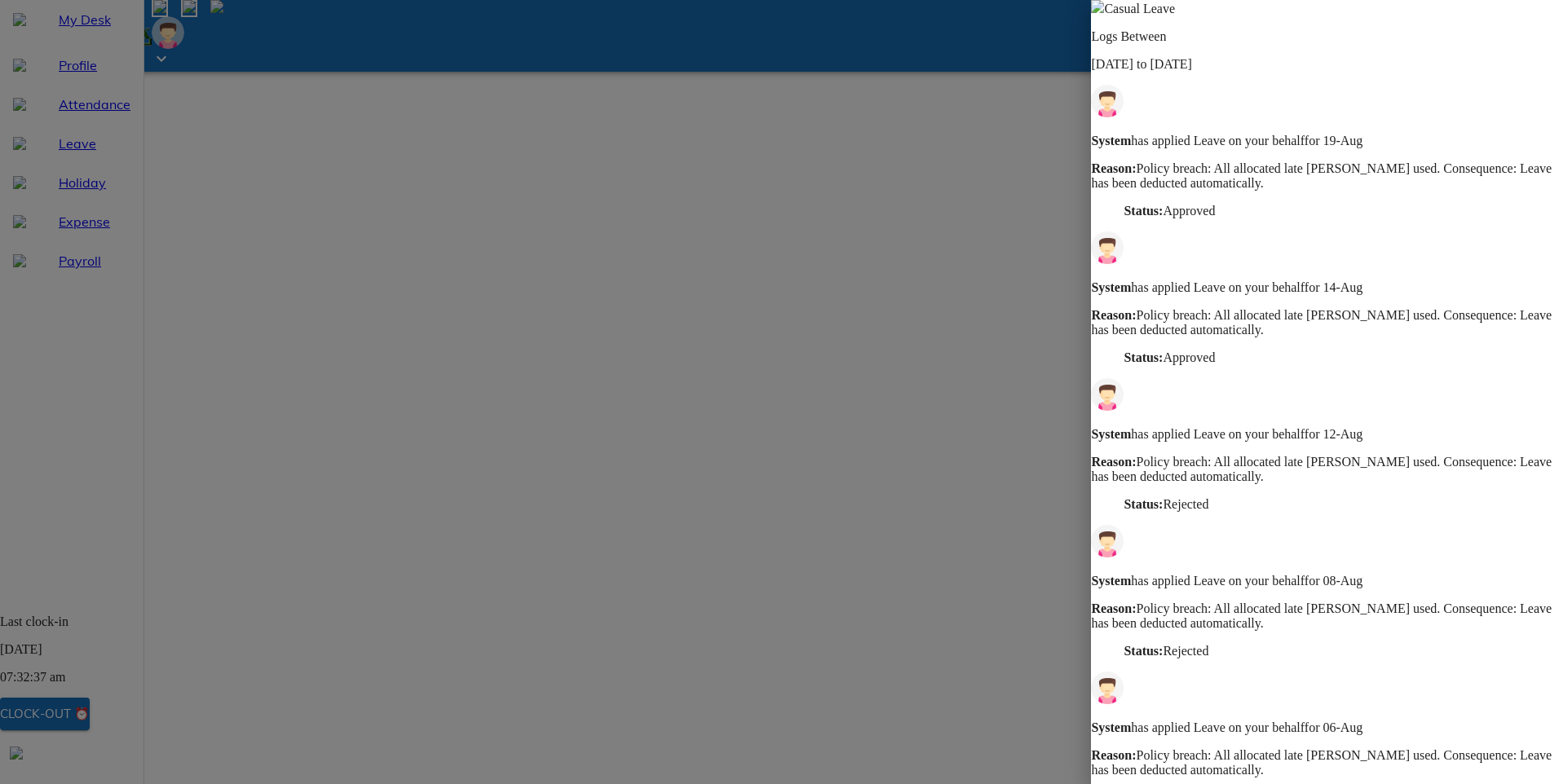
click at [1104, 13] on img at bounding box center [1097, 6] width 13 height 13
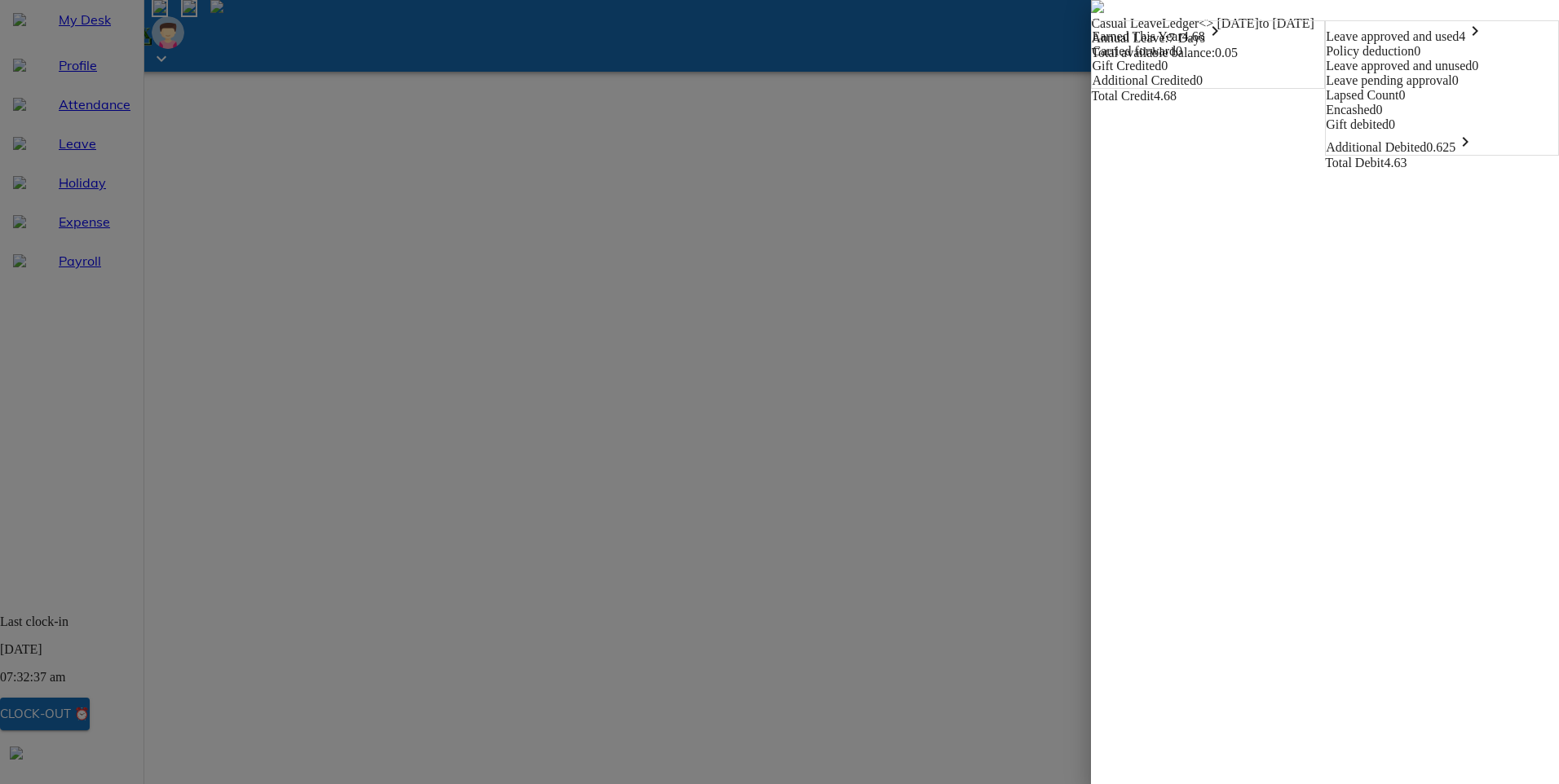
click at [1091, 13] on img at bounding box center [1097, 6] width 13 height 13
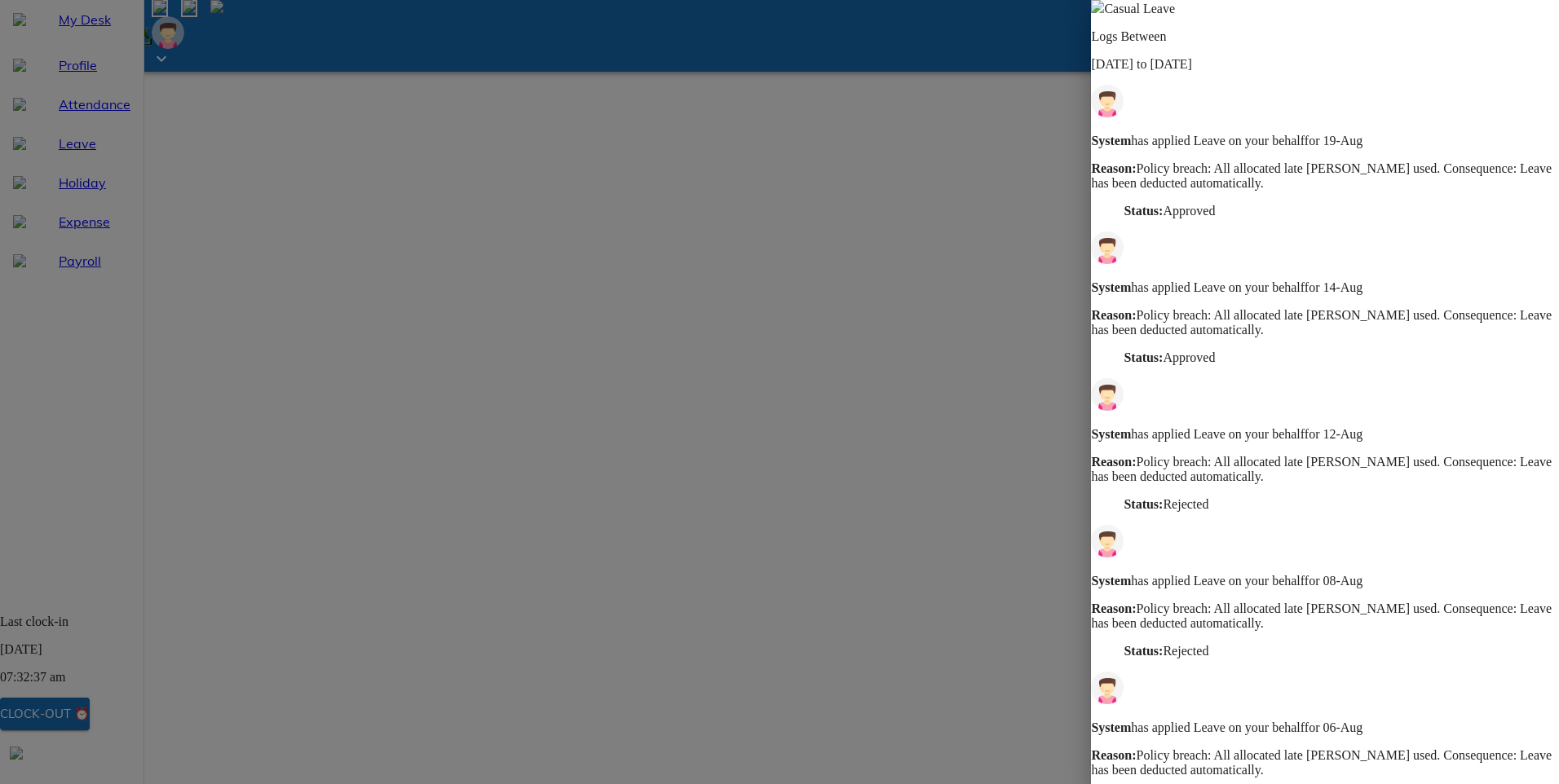
click at [1104, 13] on img at bounding box center [1097, 6] width 13 height 13
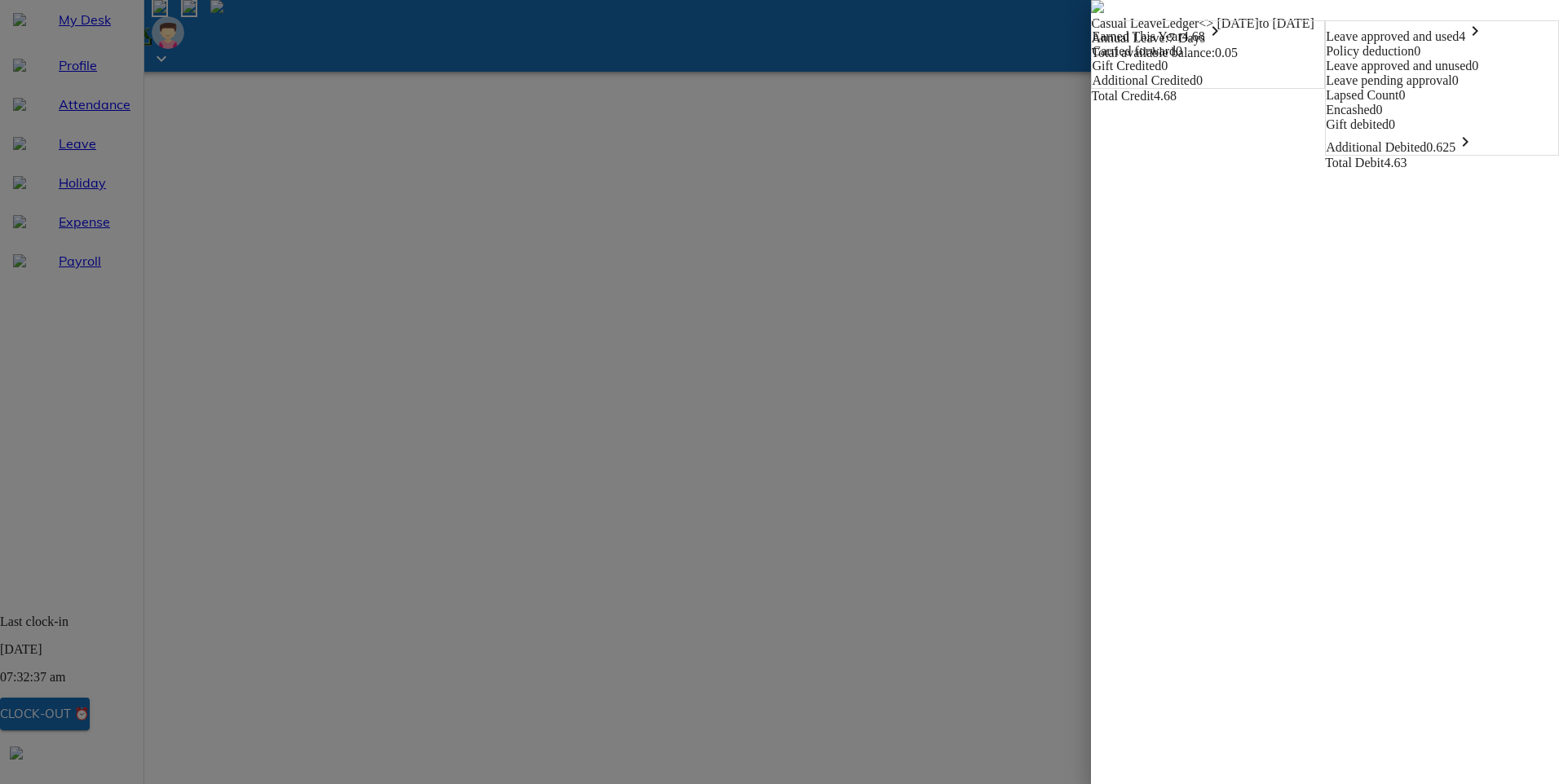
click at [1091, 13] on img at bounding box center [1097, 6] width 13 height 13
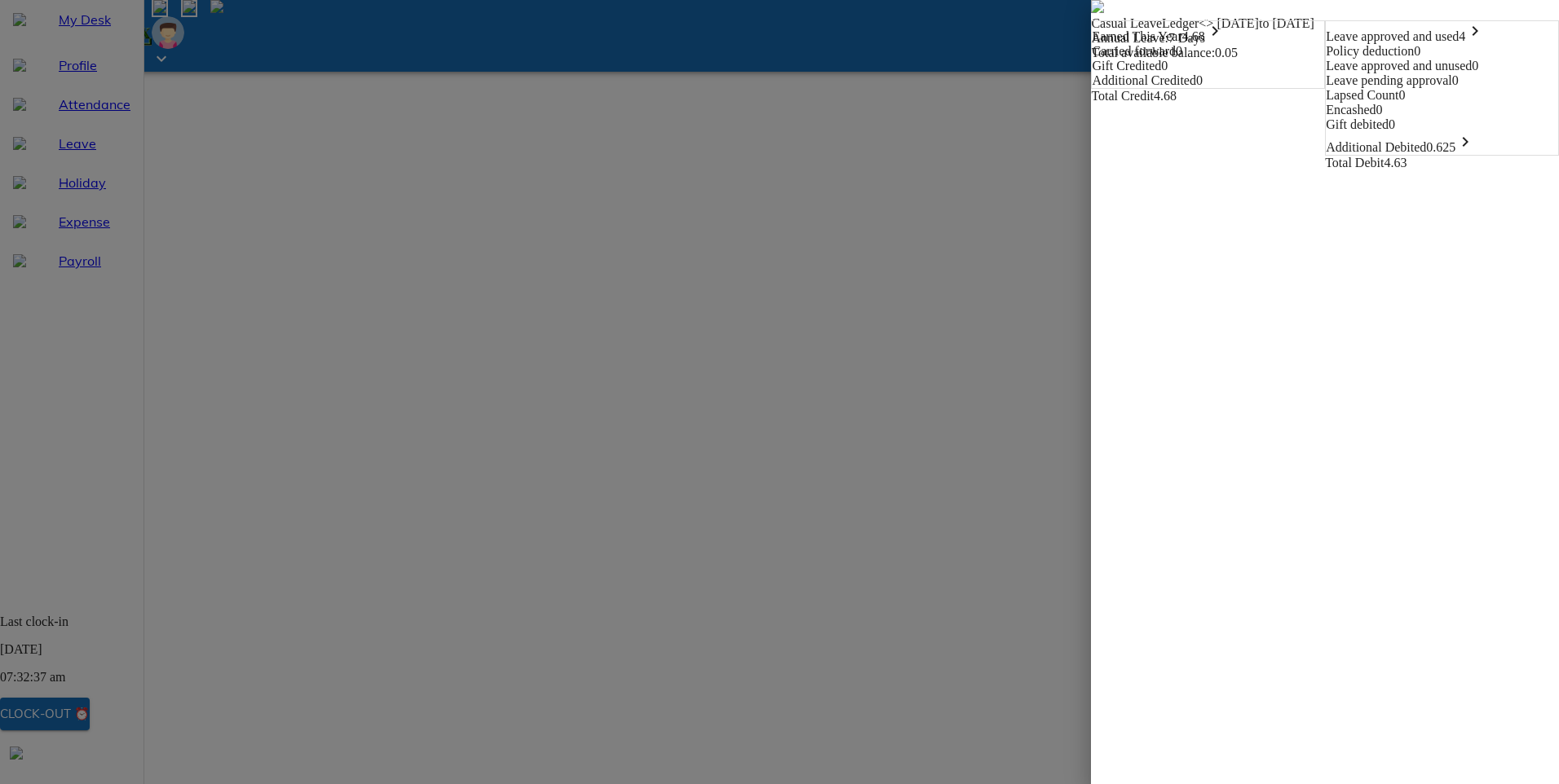
click at [1091, 15] on span at bounding box center [1097, 9] width 13 height 14
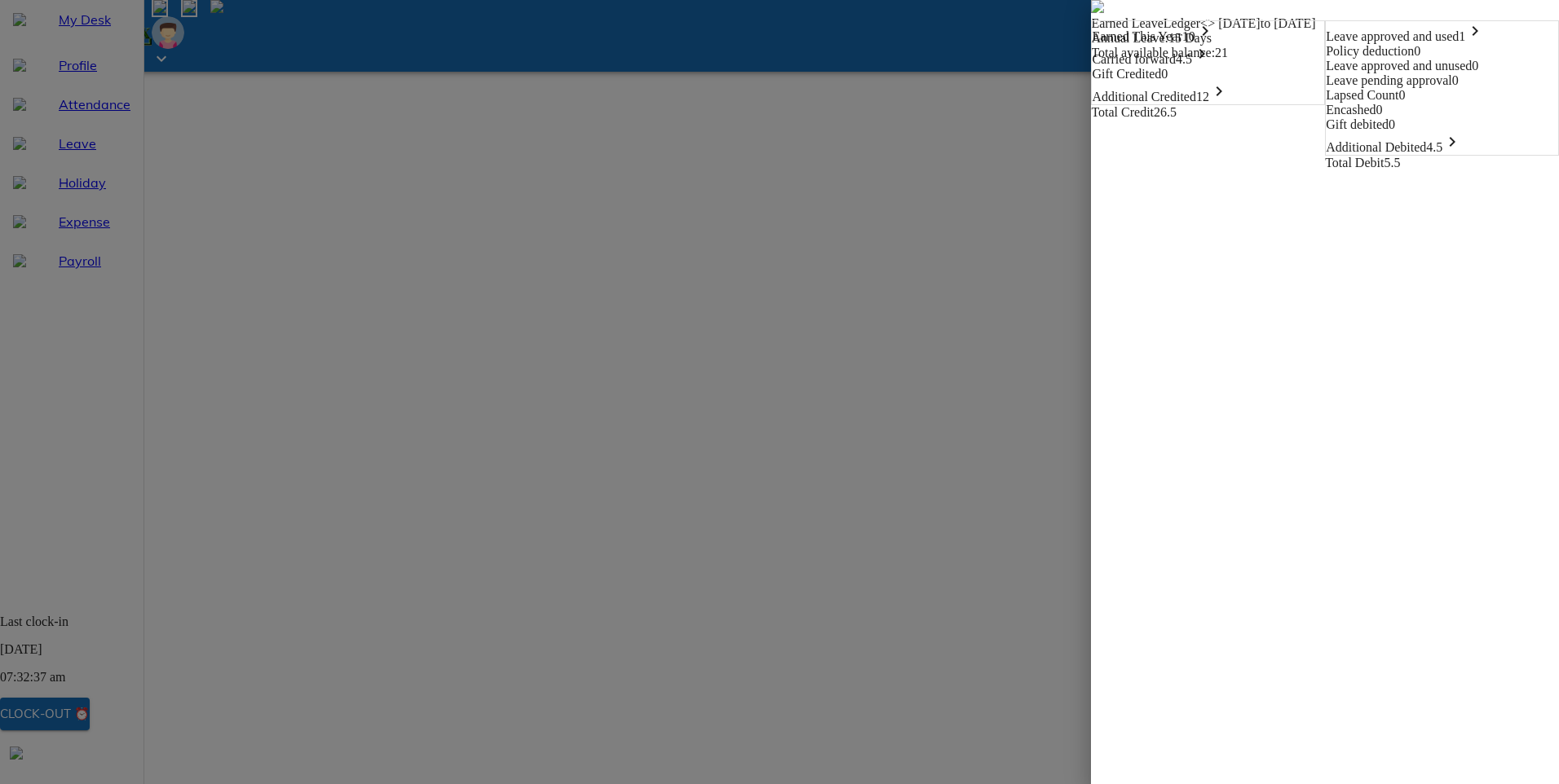
click at [1091, 13] on img at bounding box center [1097, 6] width 13 height 13
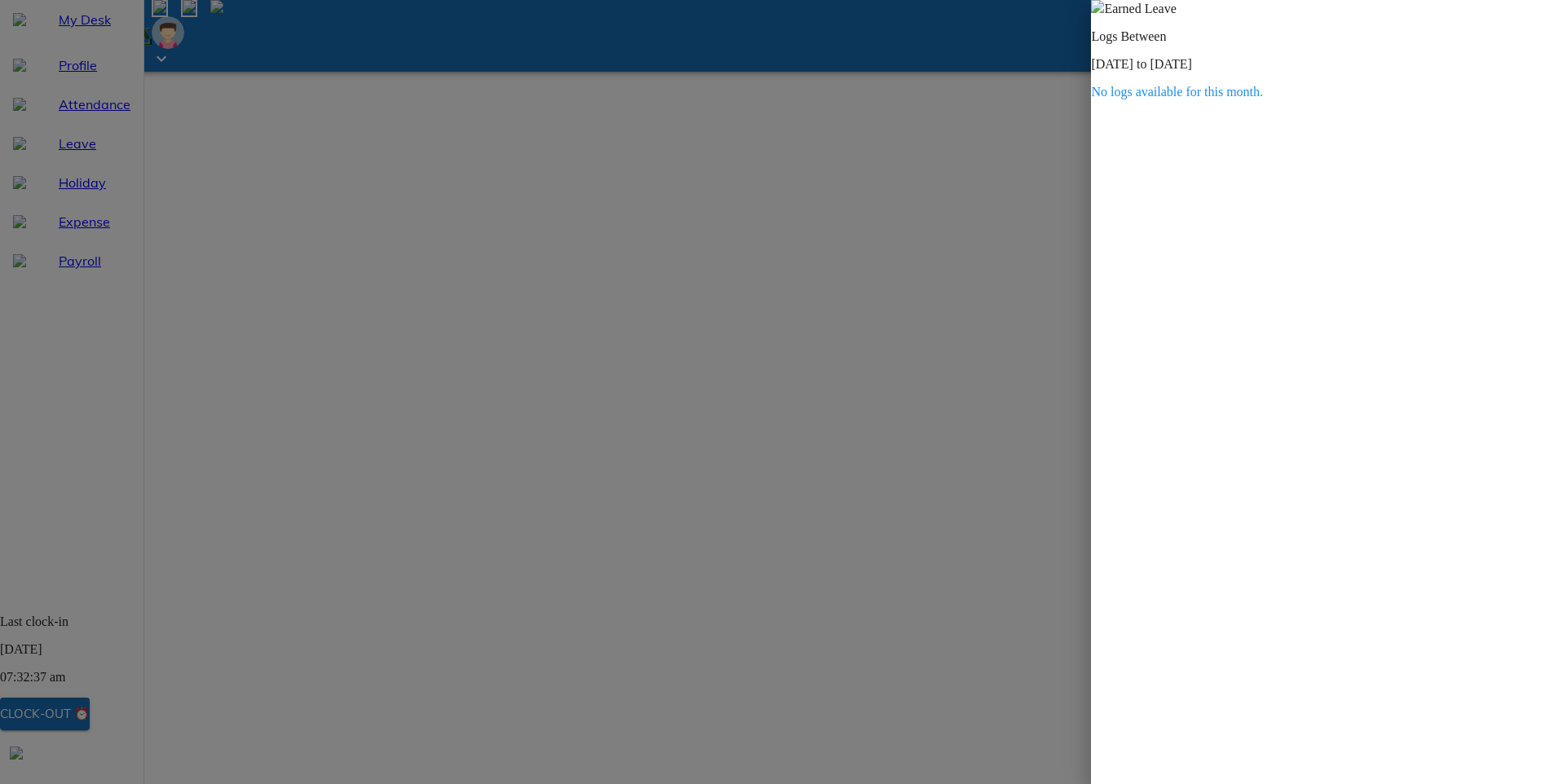
click at [1104, 13] on img at bounding box center [1097, 6] width 13 height 13
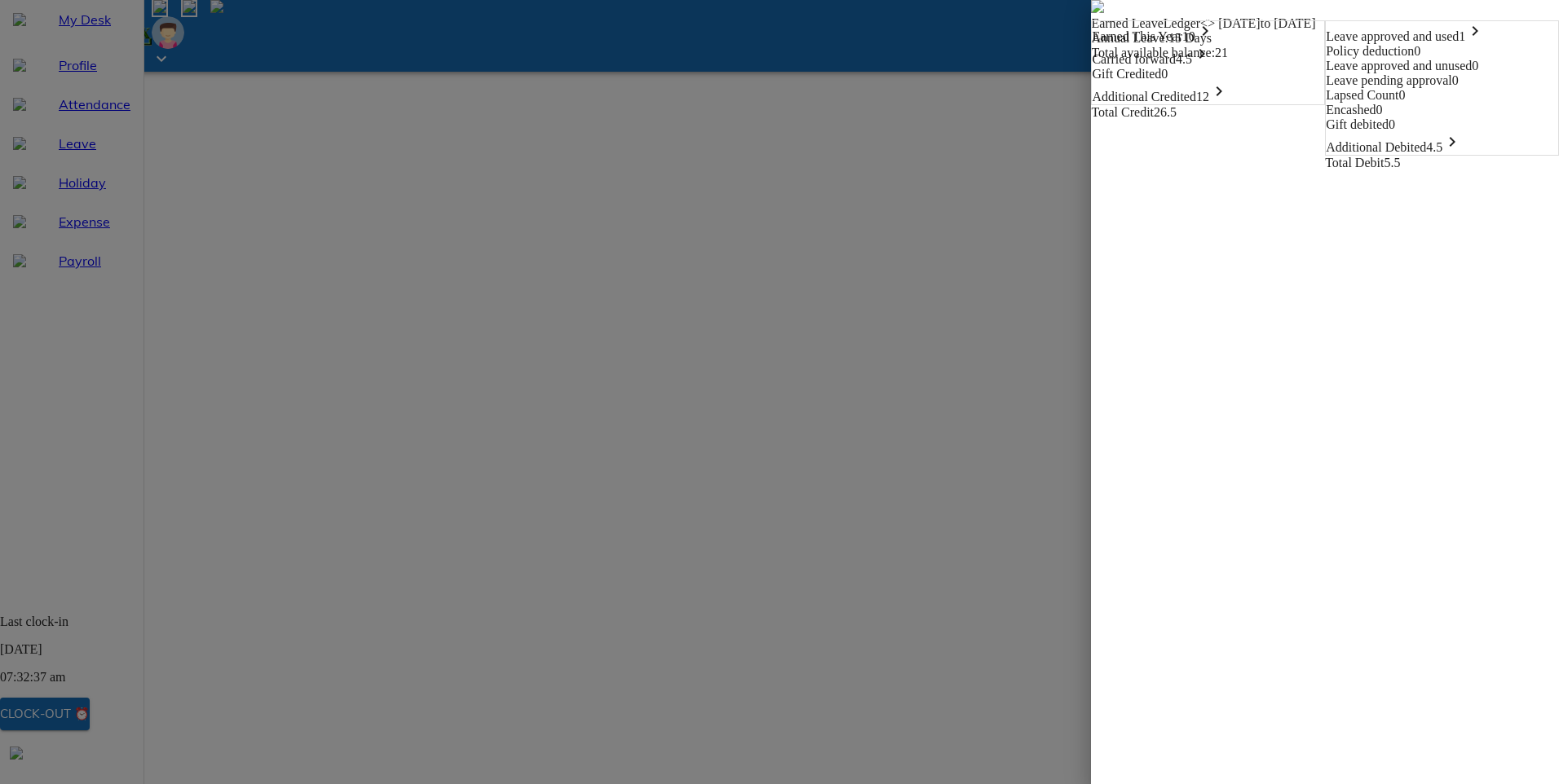
click at [1192, 64] on icon "keyboard_arrow_right" at bounding box center [1201, 54] width 20 height 20
click at [1209, 142] on icon "keyboard_arrow_right" at bounding box center [1218, 132] width 20 height 20
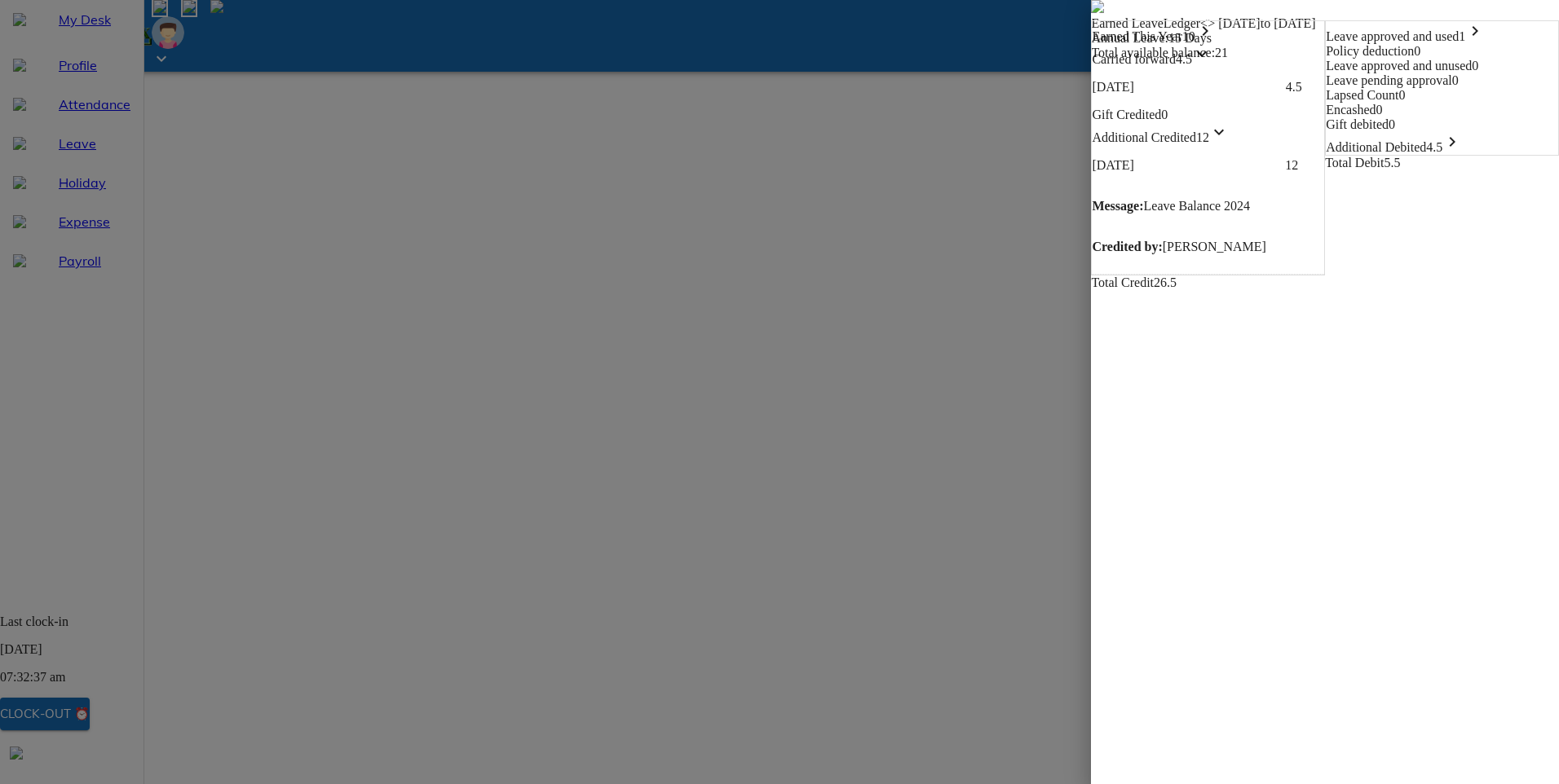
click at [1209, 142] on icon "keyboard_arrow_down" at bounding box center [1218, 132] width 20 height 20
click at [1091, 13] on img at bounding box center [1097, 6] width 13 height 13
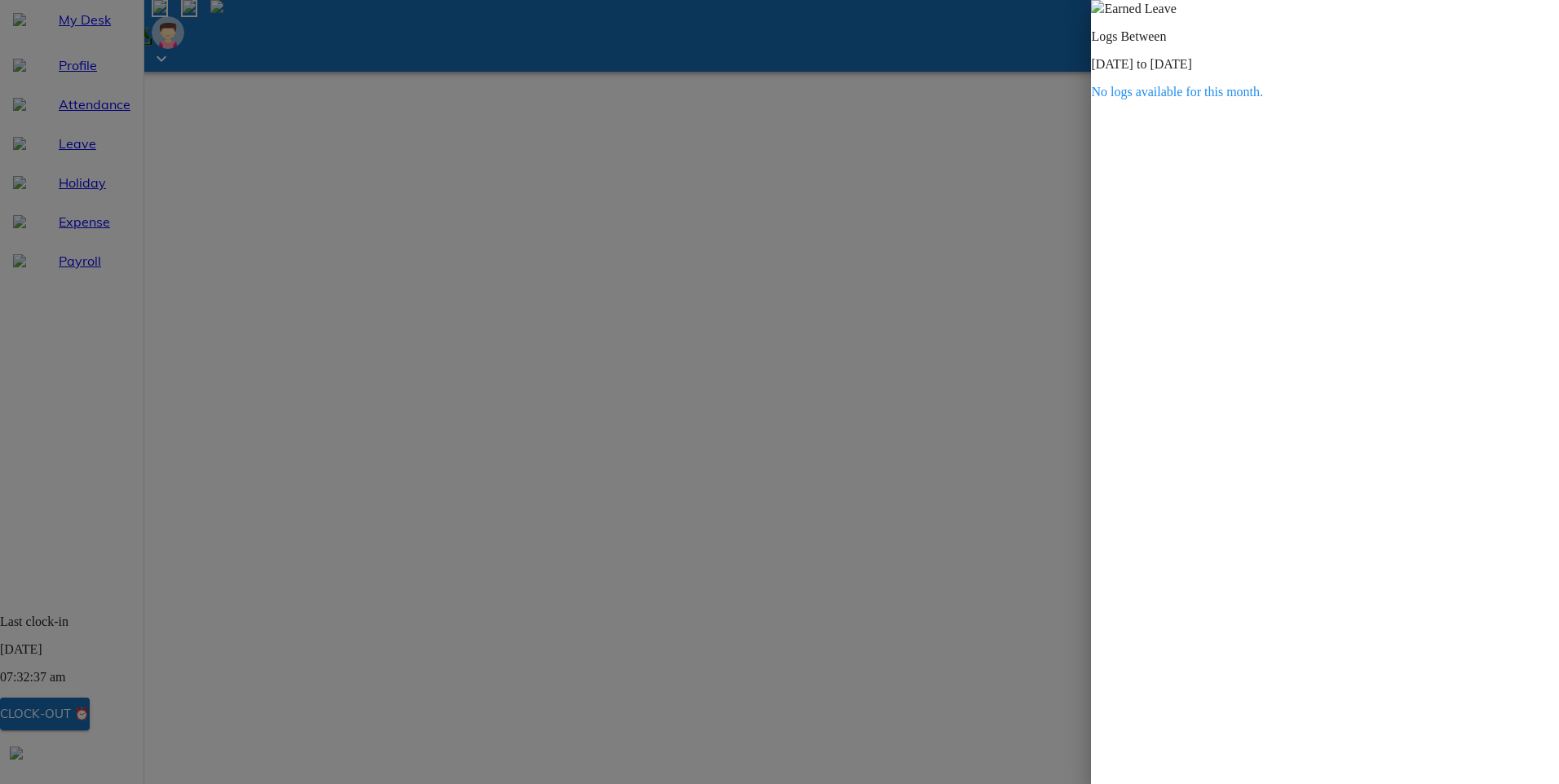
click at [1104, 13] on img at bounding box center [1097, 6] width 13 height 13
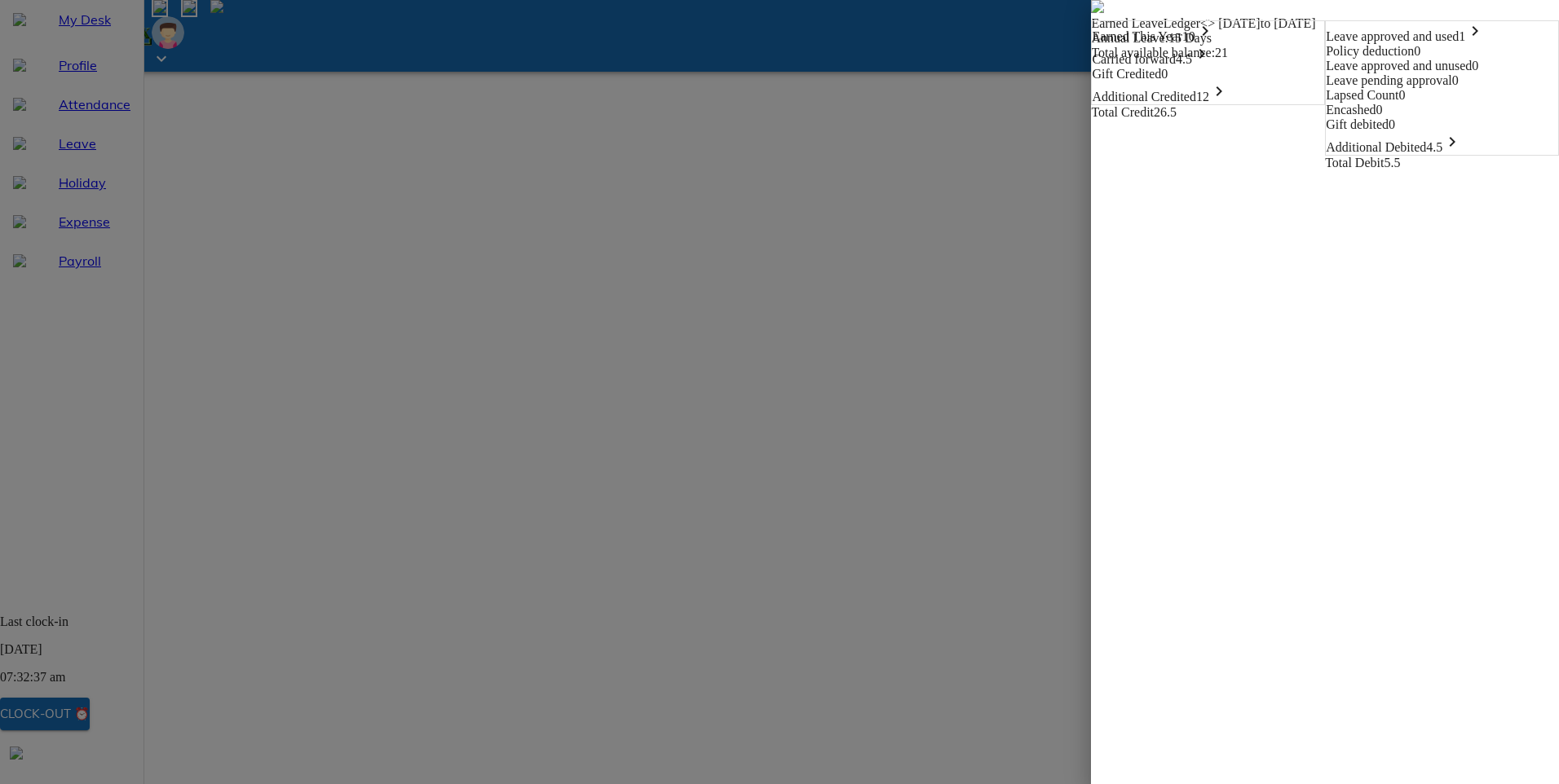
click at [1195, 41] on icon "keyboard_arrow_right" at bounding box center [1205, 31] width 20 height 20
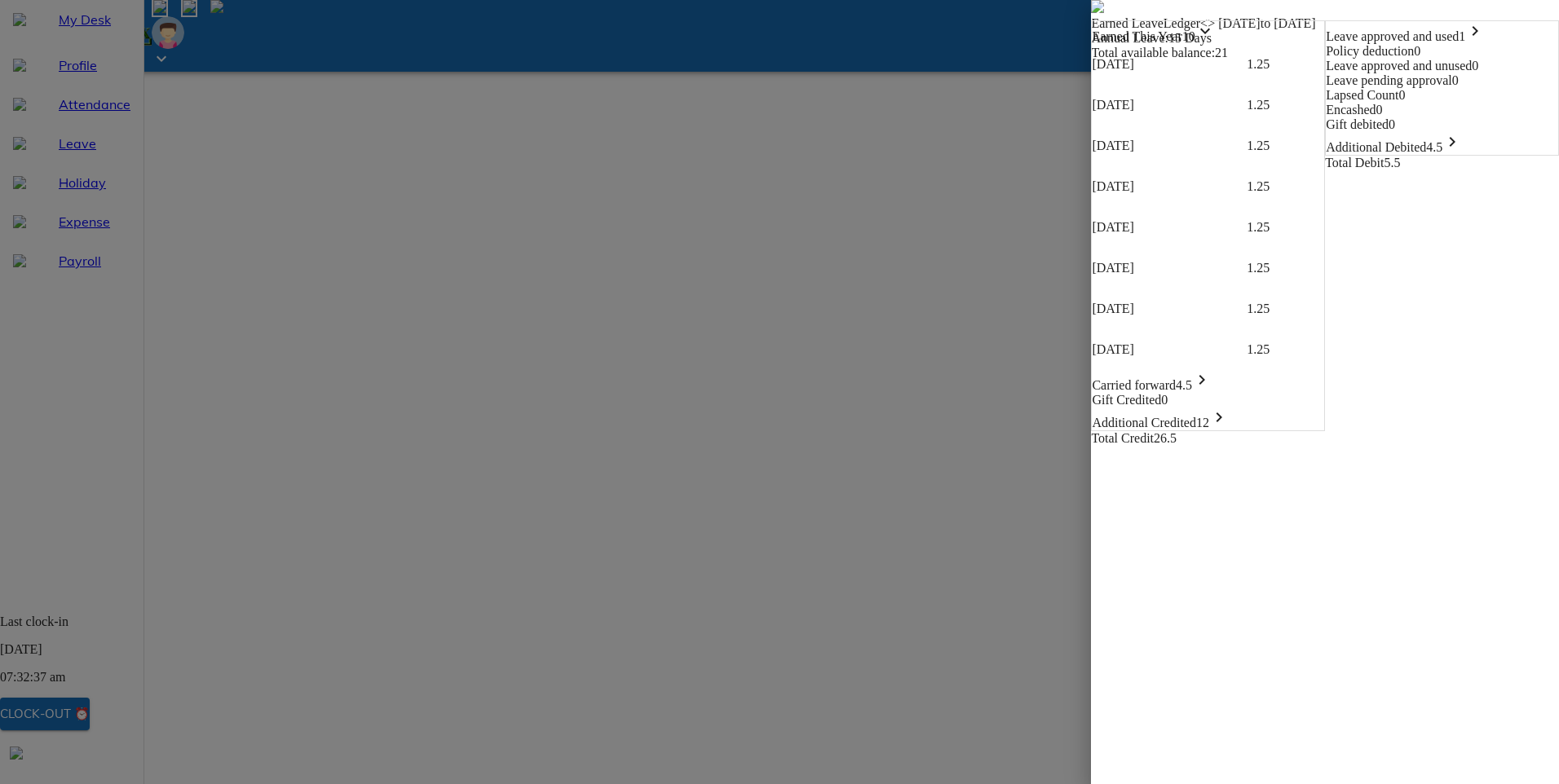
click at [1195, 41] on icon "keyboard_arrow_down" at bounding box center [1205, 31] width 20 height 20
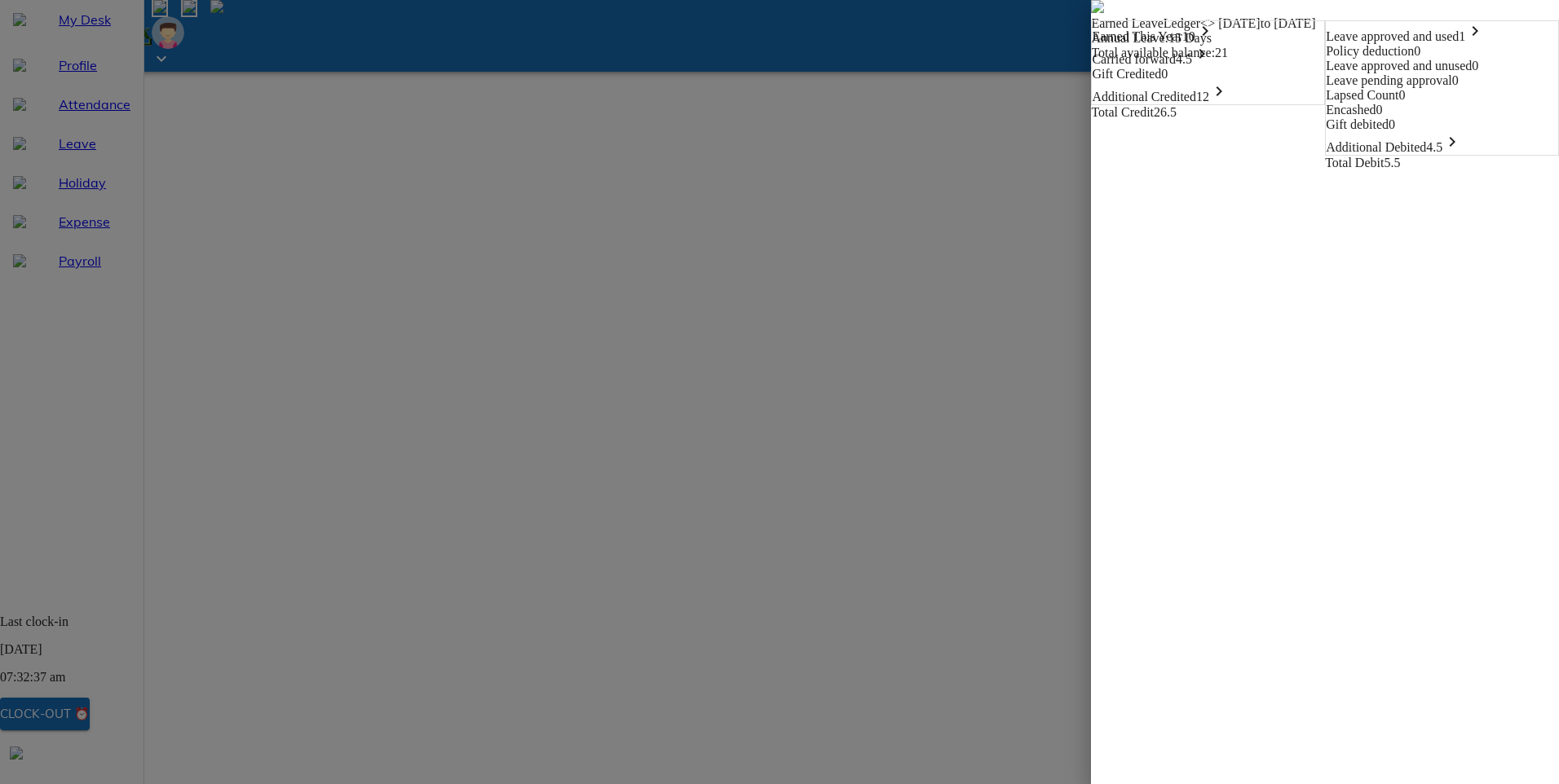
click at [1091, 13] on img at bounding box center [1097, 6] width 13 height 13
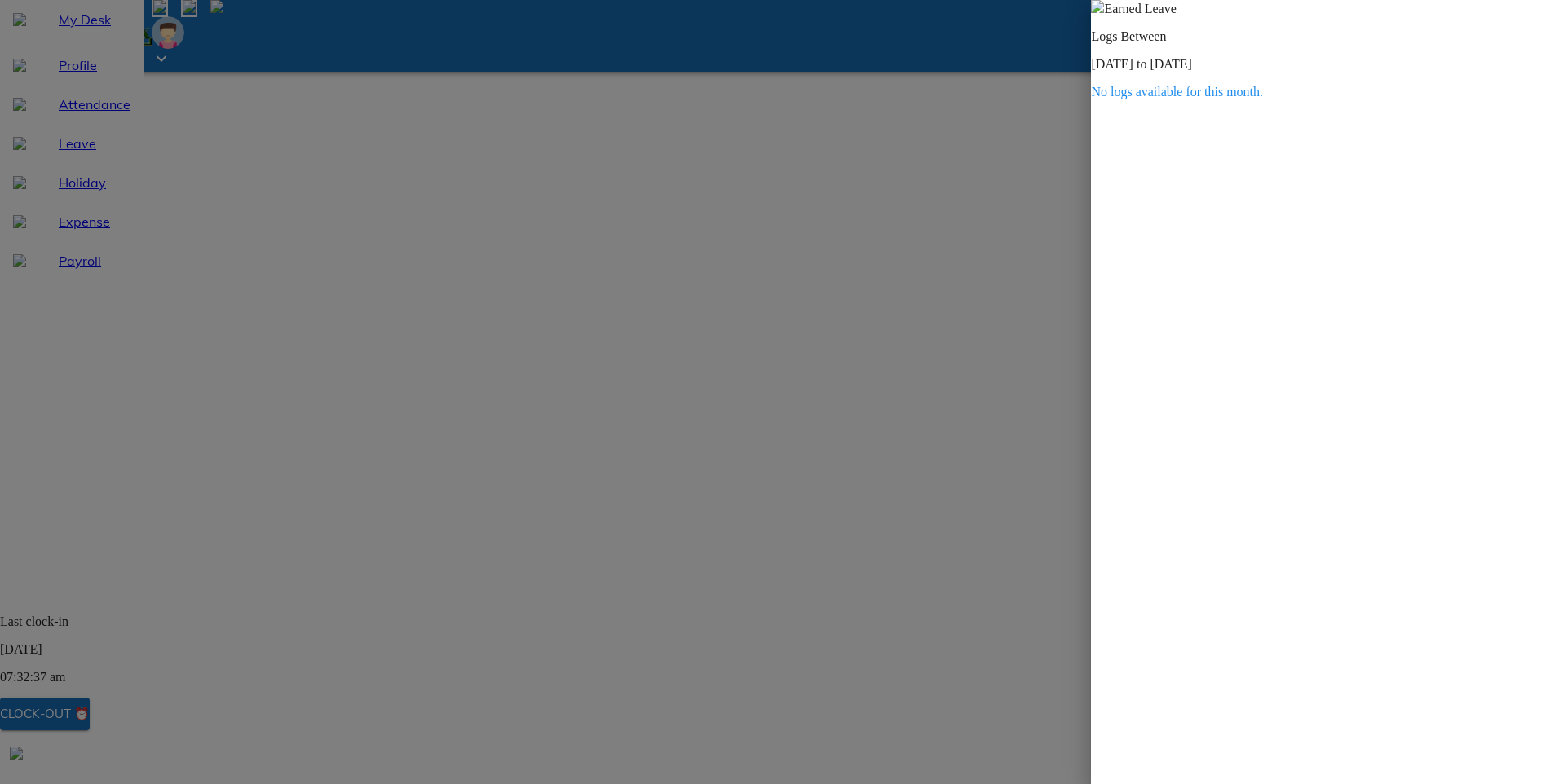
click at [1104, 15] on span at bounding box center [1097, 9] width 13 height 14
